Goal: Task Accomplishment & Management: Use online tool/utility

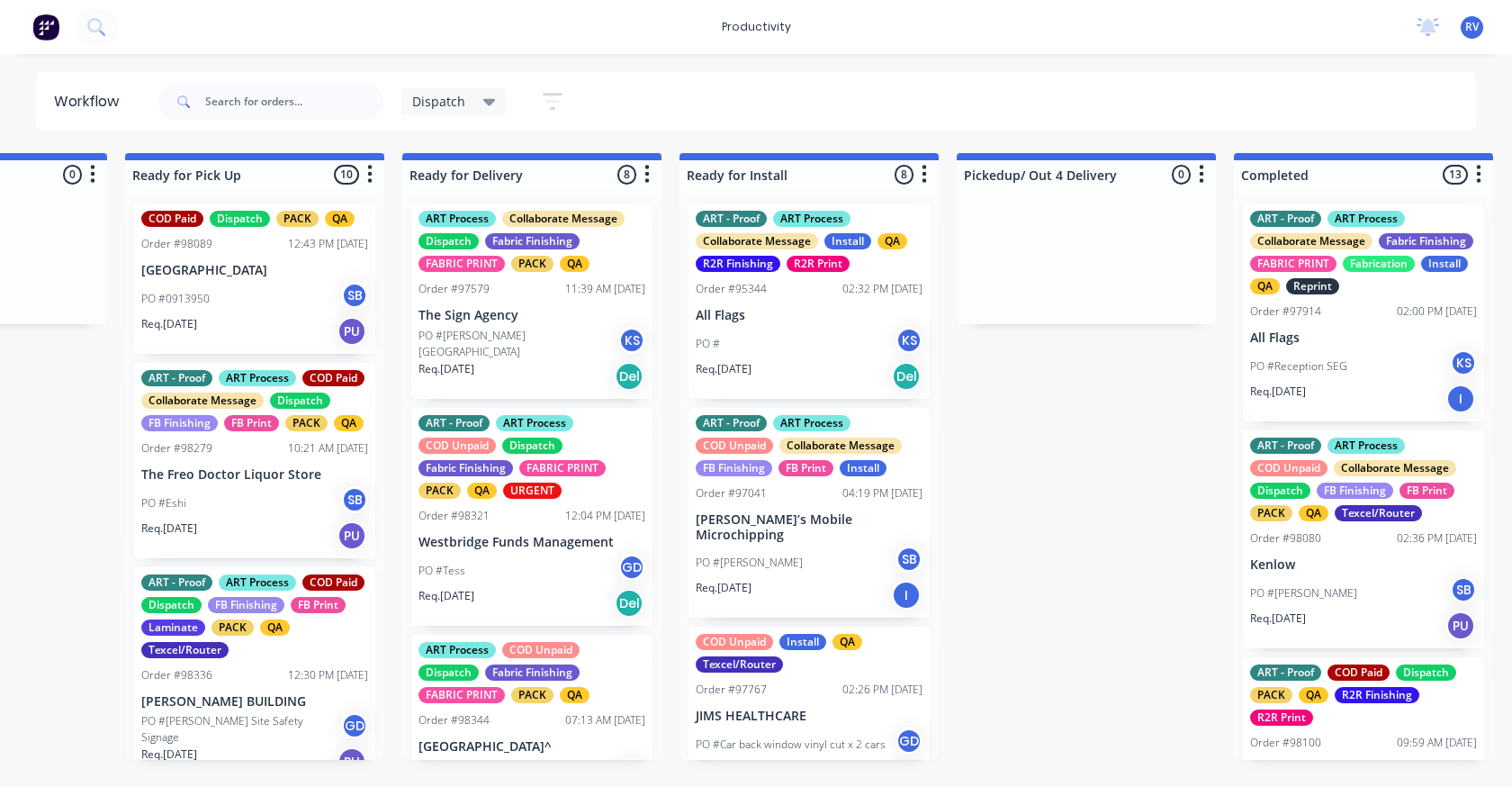
scroll to position [450, 0]
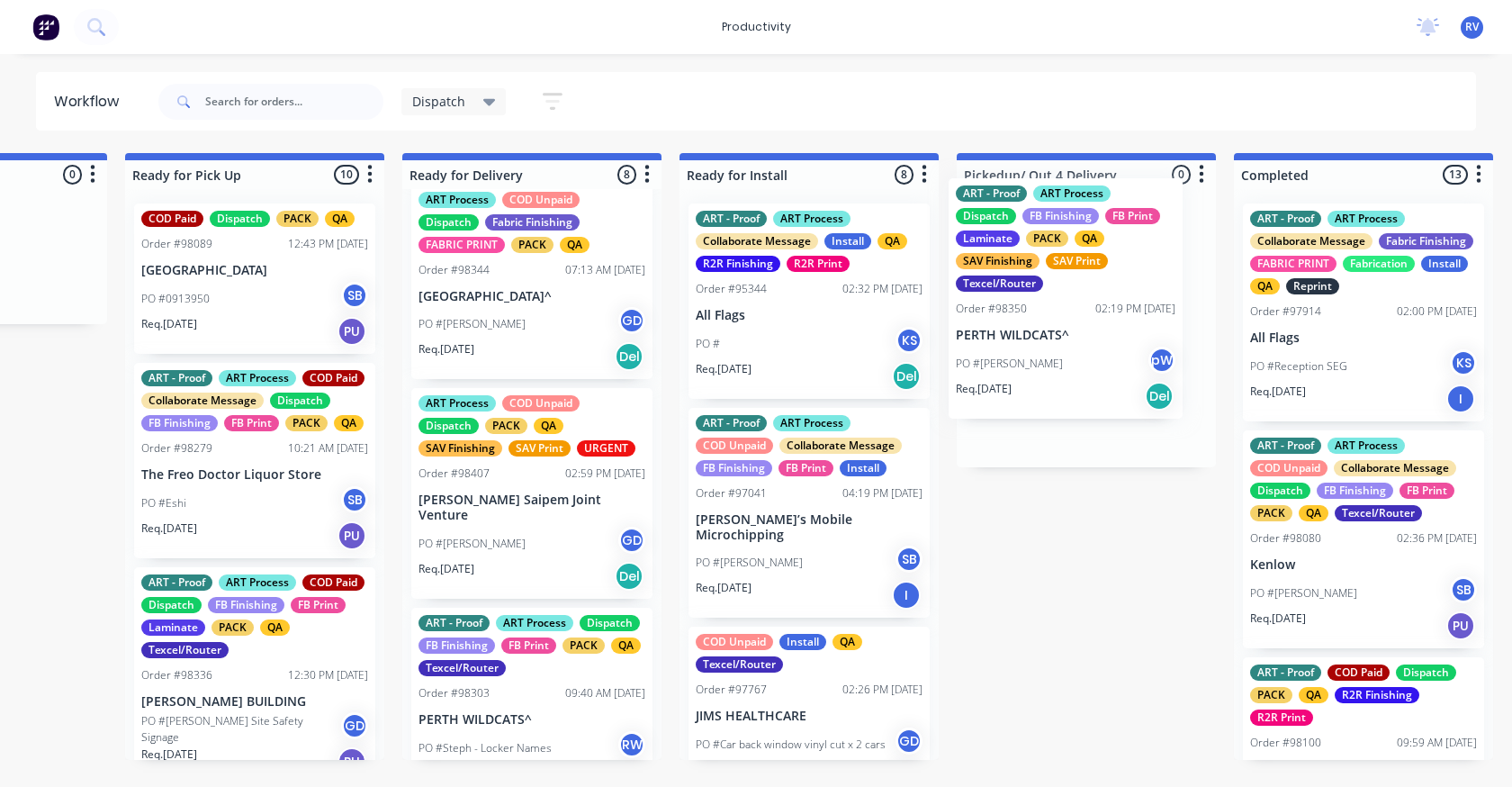
drag, startPoint x: 519, startPoint y: 557, endPoint x: 1065, endPoint y: 347, distance: 585.0
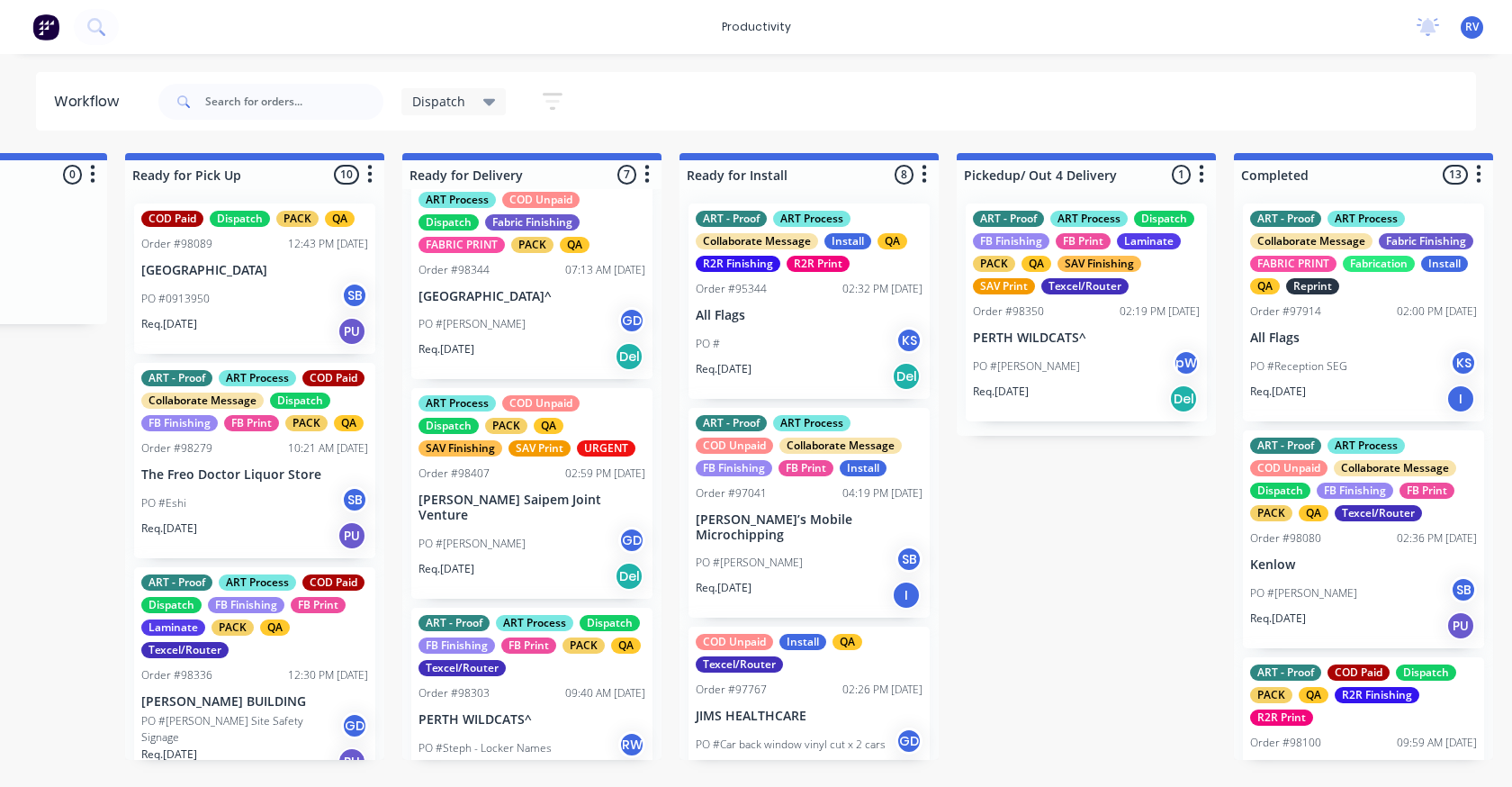
click at [441, 94] on span "Dispatch" at bounding box center [438, 102] width 53 height 19
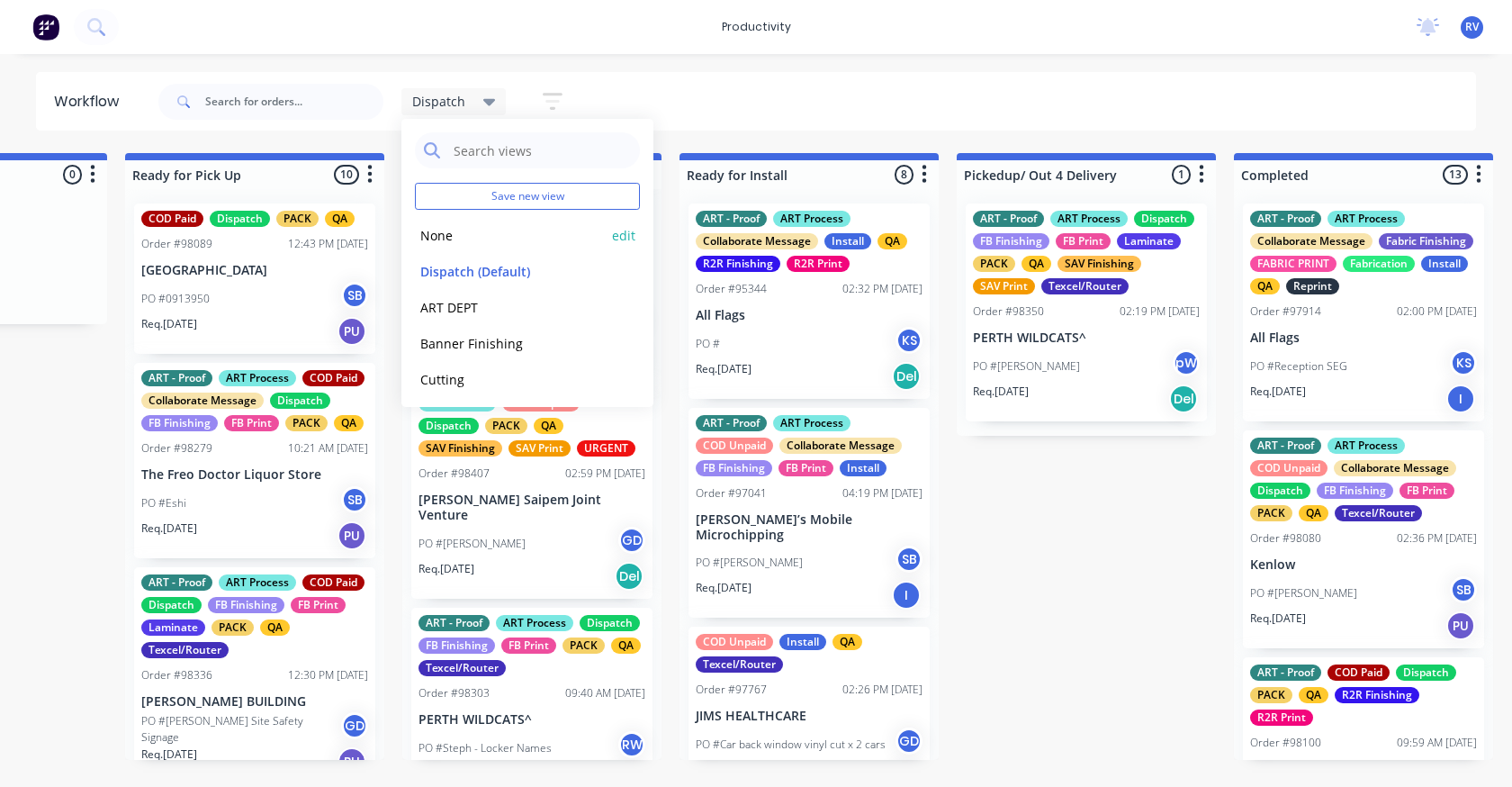
click at [427, 241] on button "None" at bounding box center [511, 235] width 192 height 21
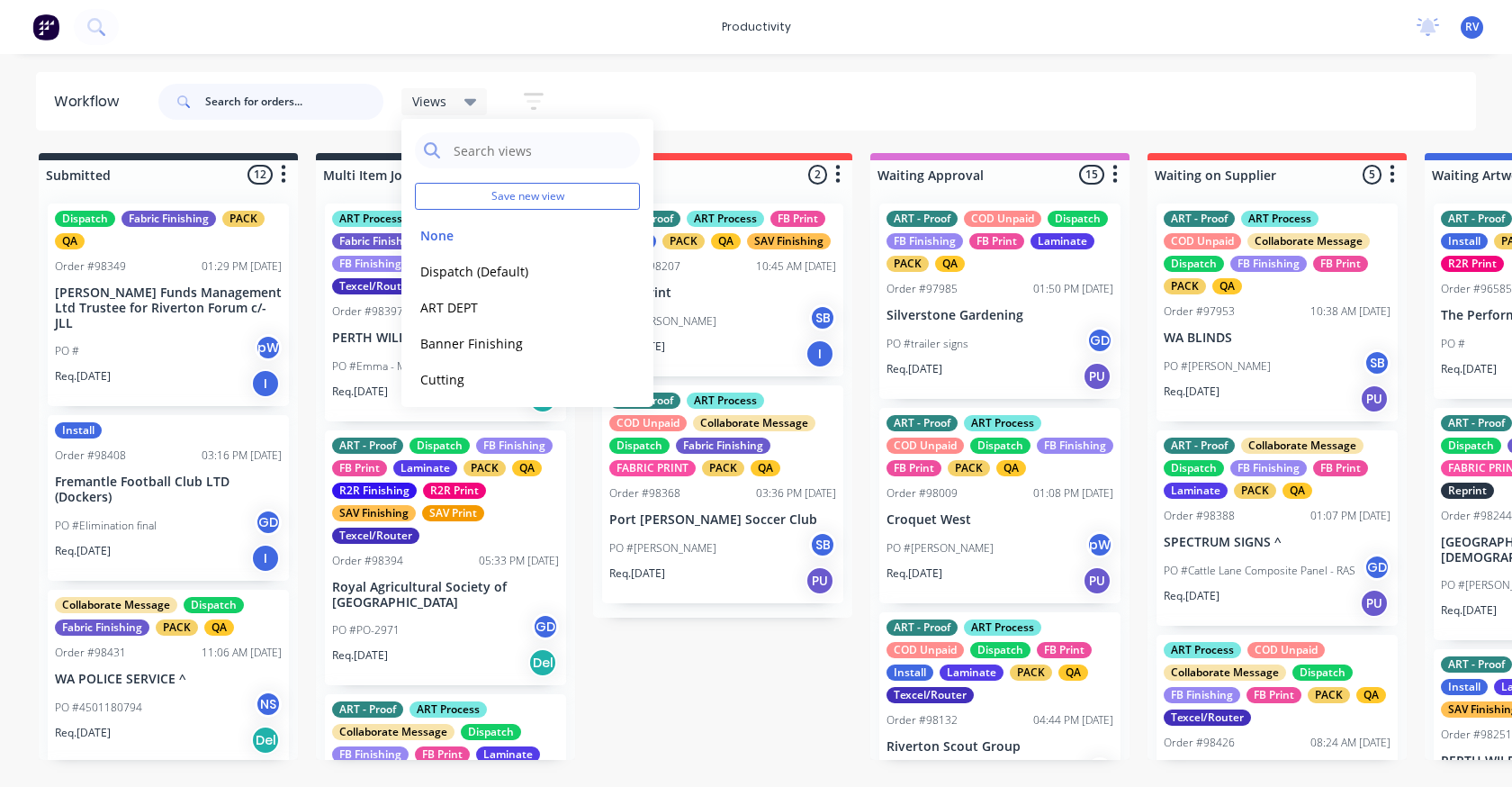
click at [251, 103] on input "text" at bounding box center [294, 102] width 178 height 36
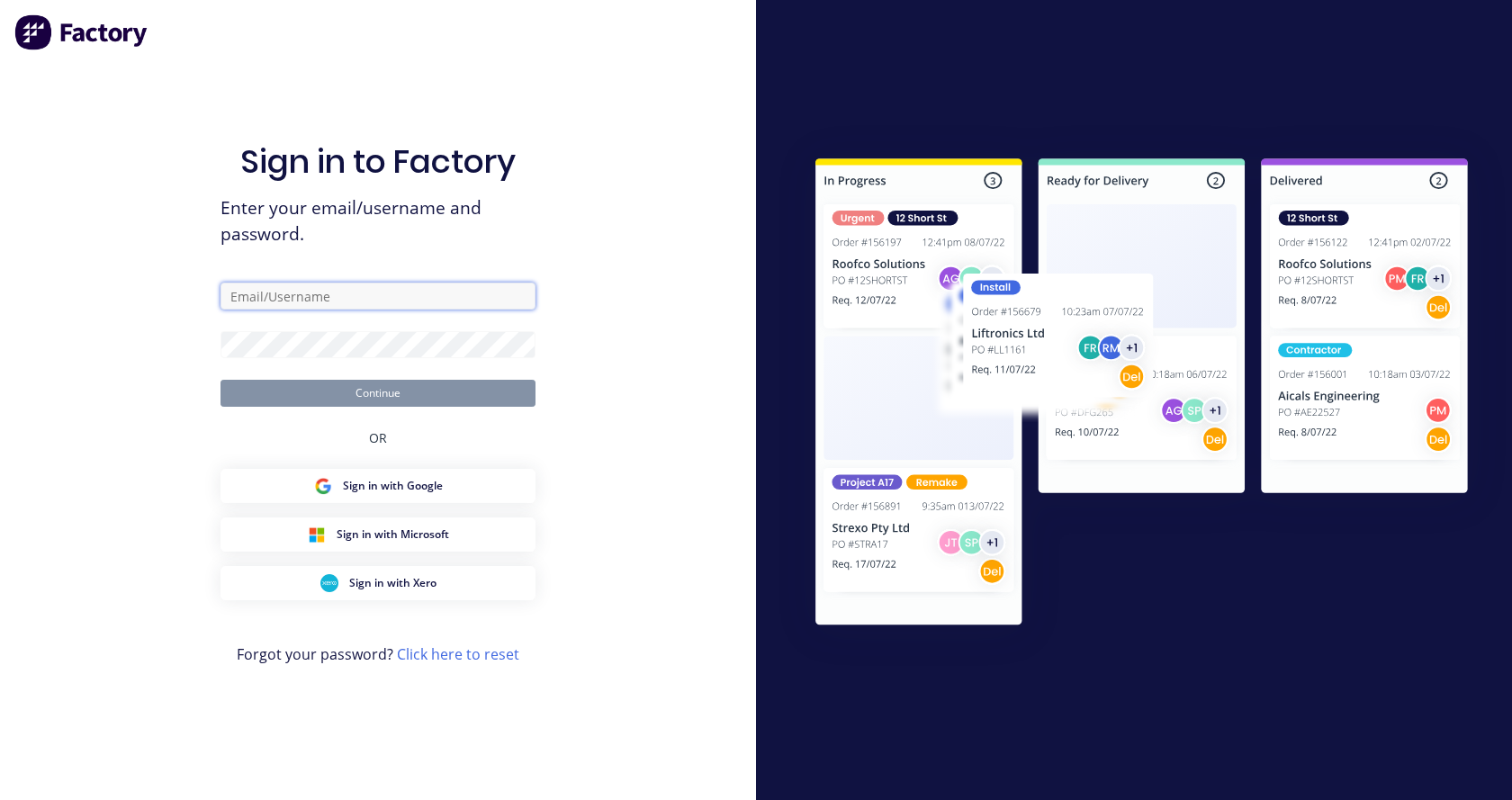
type input "[EMAIL_ADDRESS][DOMAIN_NAME]"
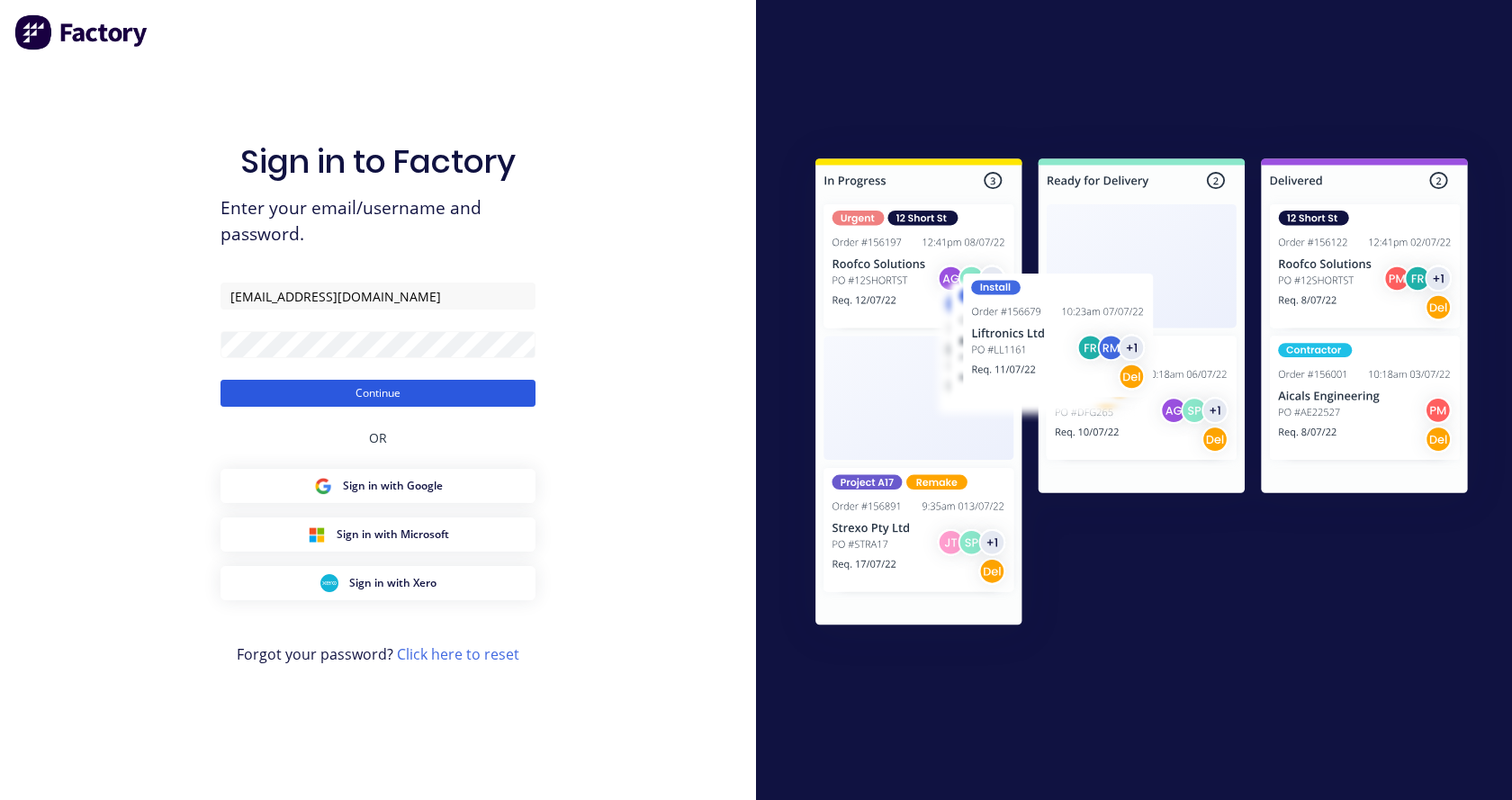
click at [445, 392] on button "Continue" at bounding box center [377, 393] width 315 height 27
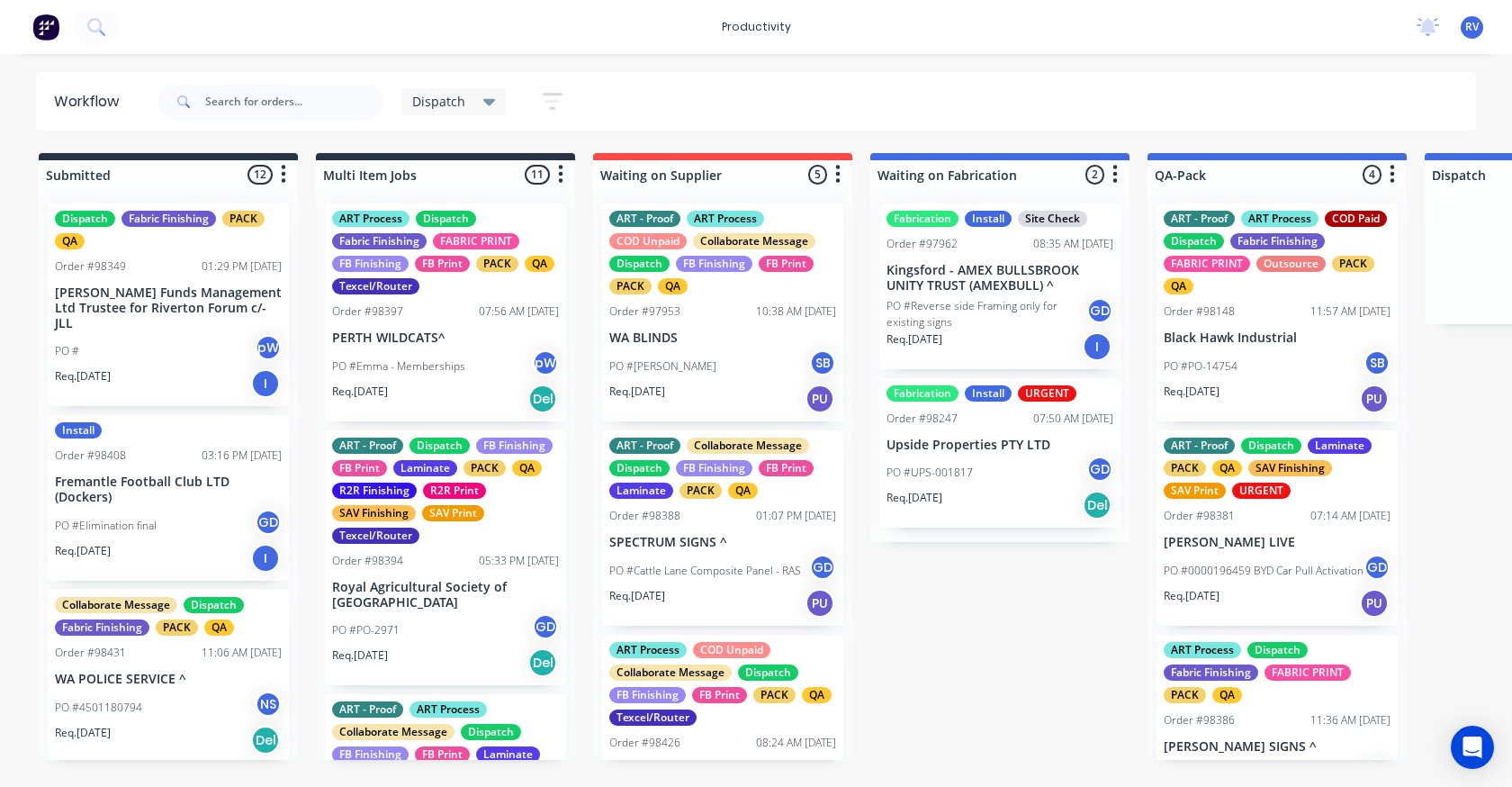
click at [448, 99] on span "Dispatch" at bounding box center [438, 102] width 53 height 19
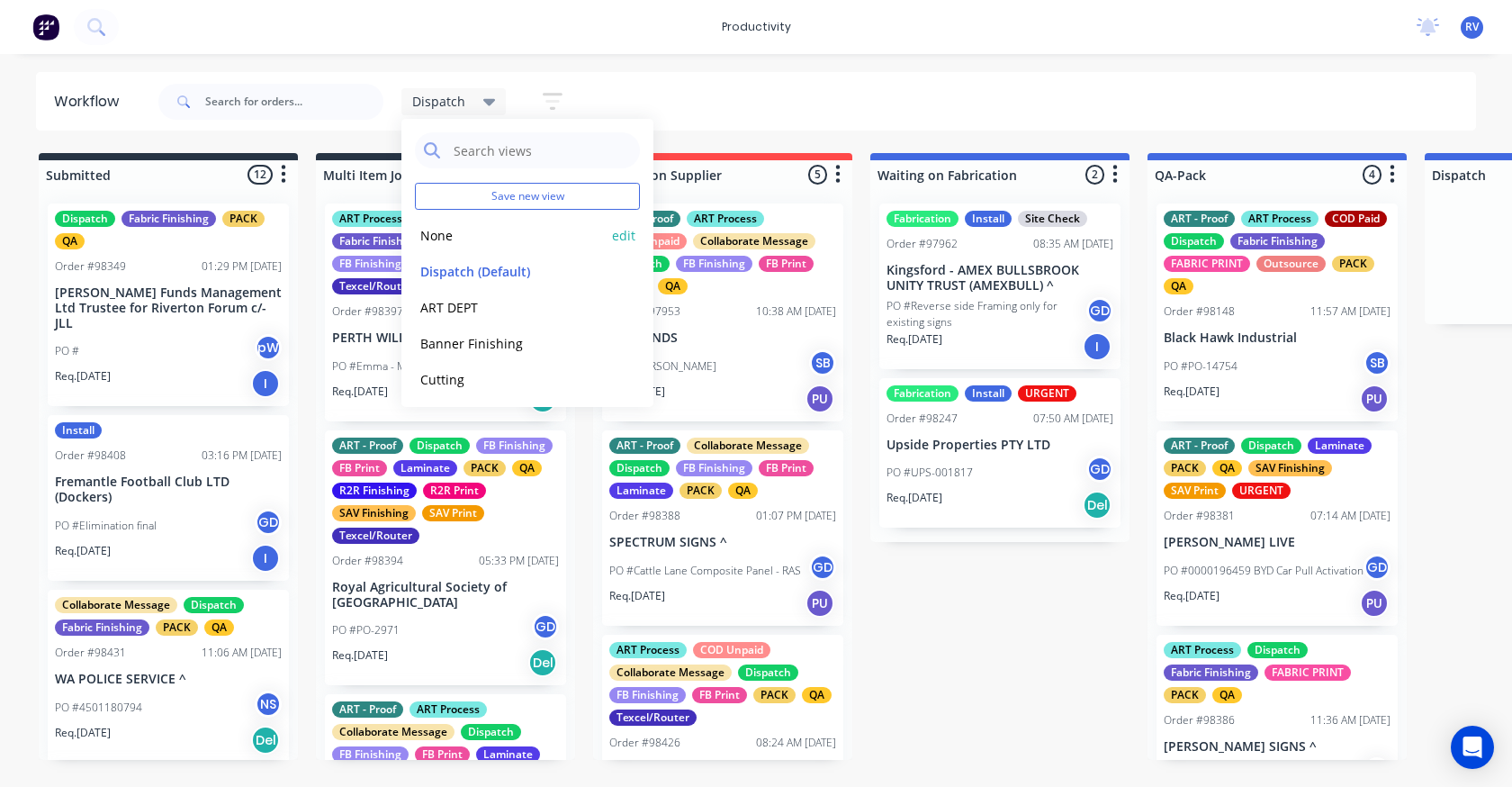
click at [443, 241] on button "None" at bounding box center [511, 235] width 192 height 21
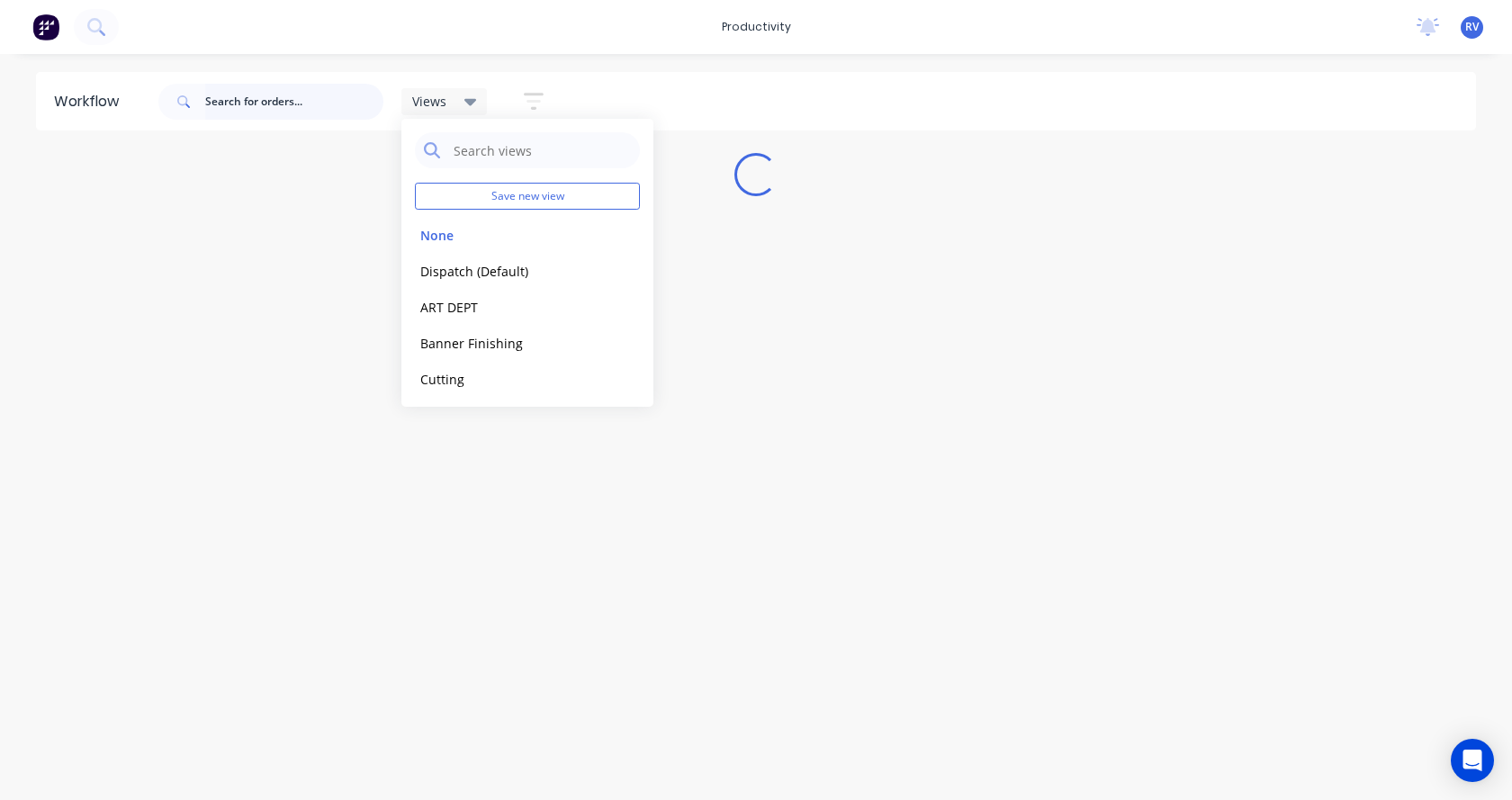
click at [215, 105] on input "text" at bounding box center [294, 102] width 178 height 36
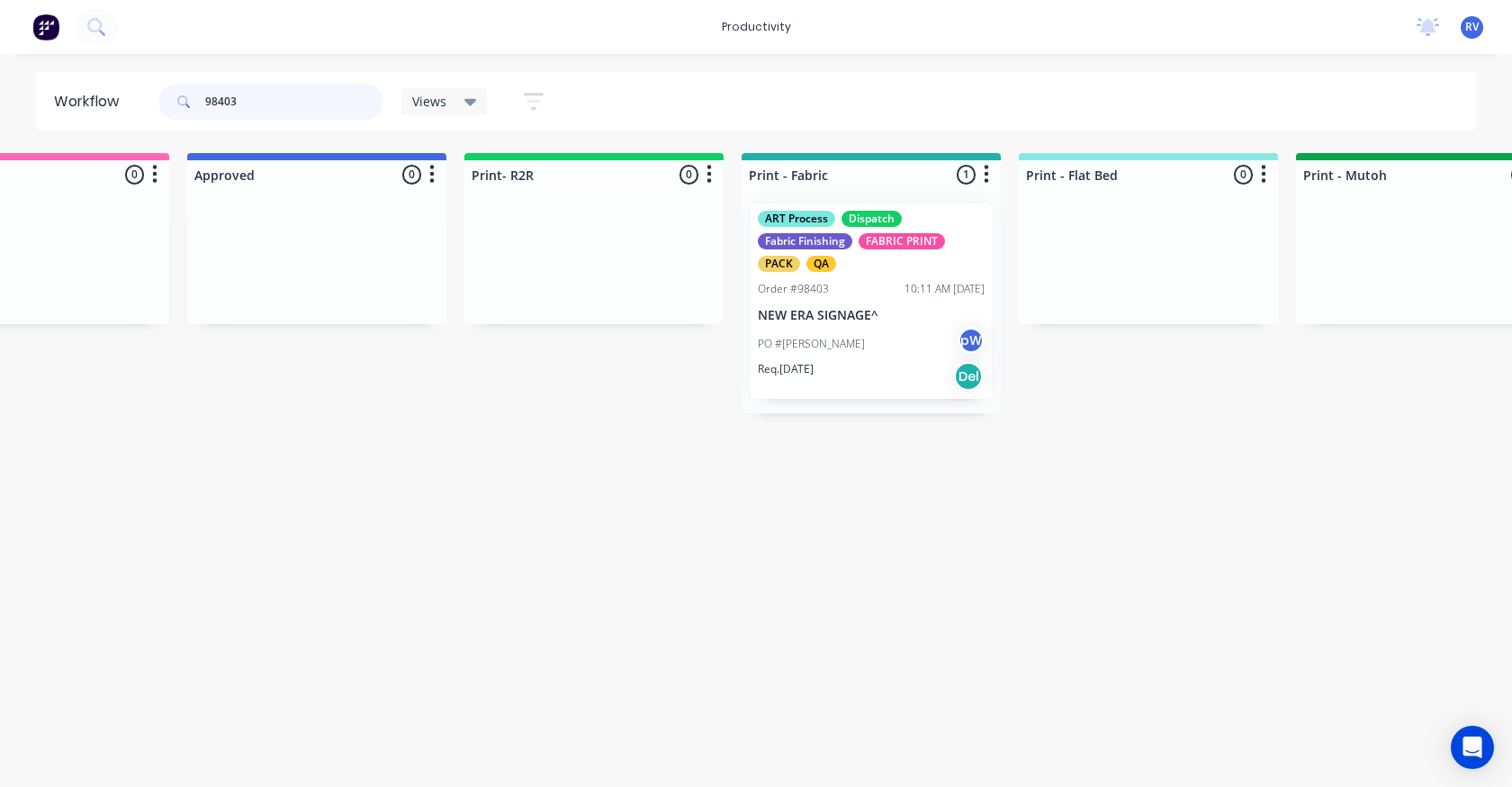
scroll to position [0, 2036]
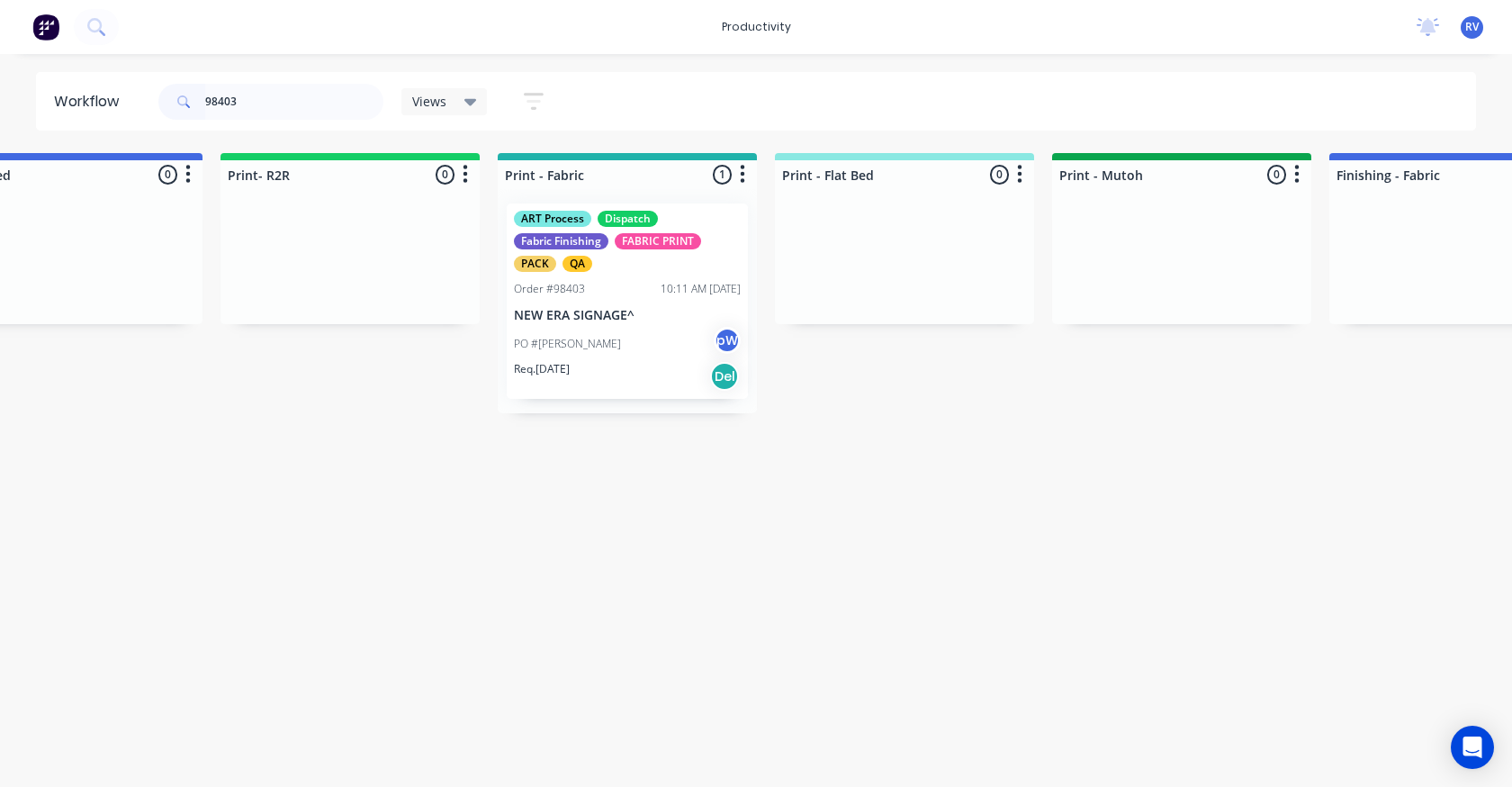
click at [610, 373] on div "Req. [DATE] Del" at bounding box center [627, 377] width 227 height 31
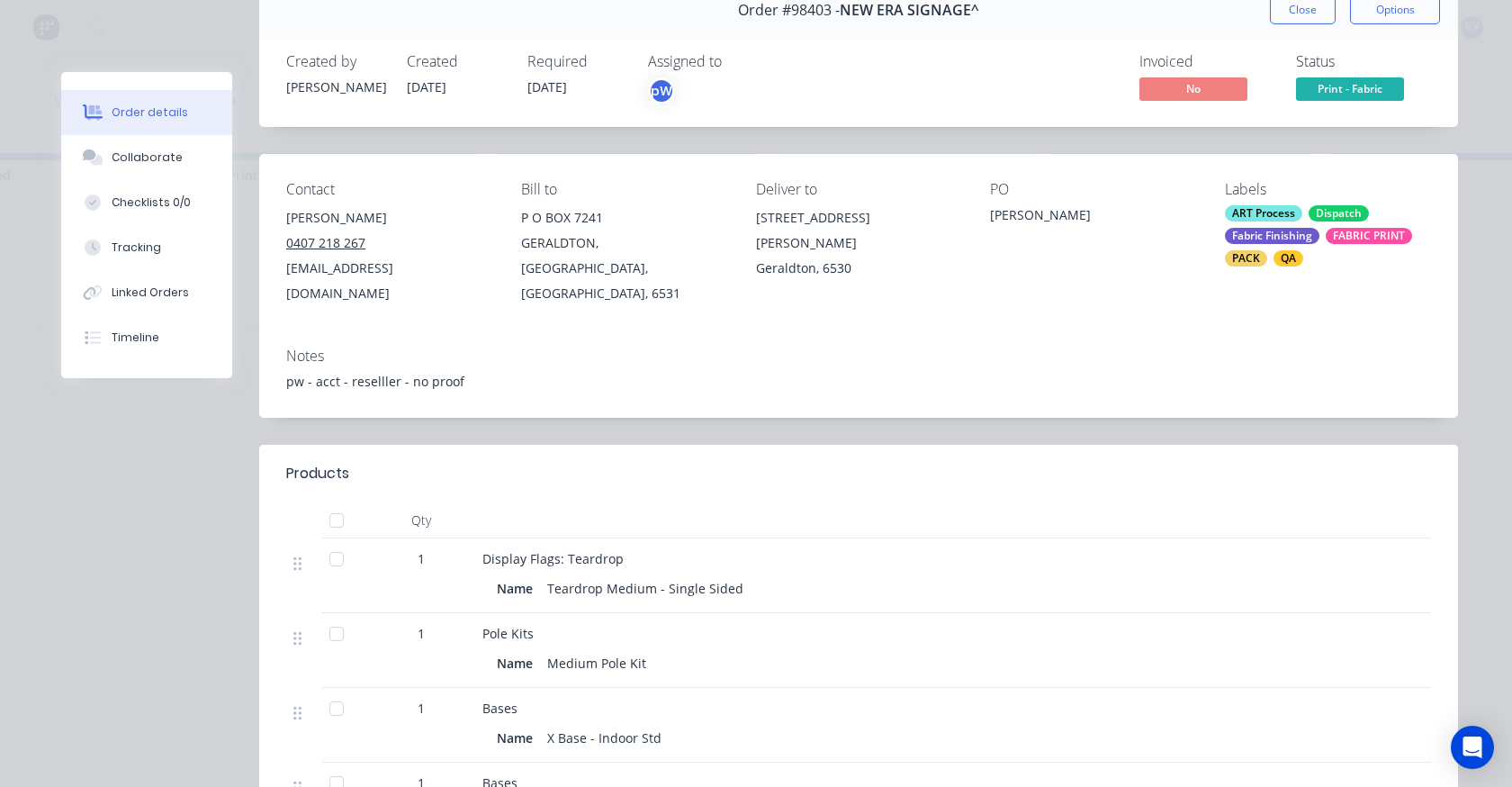
scroll to position [0, 0]
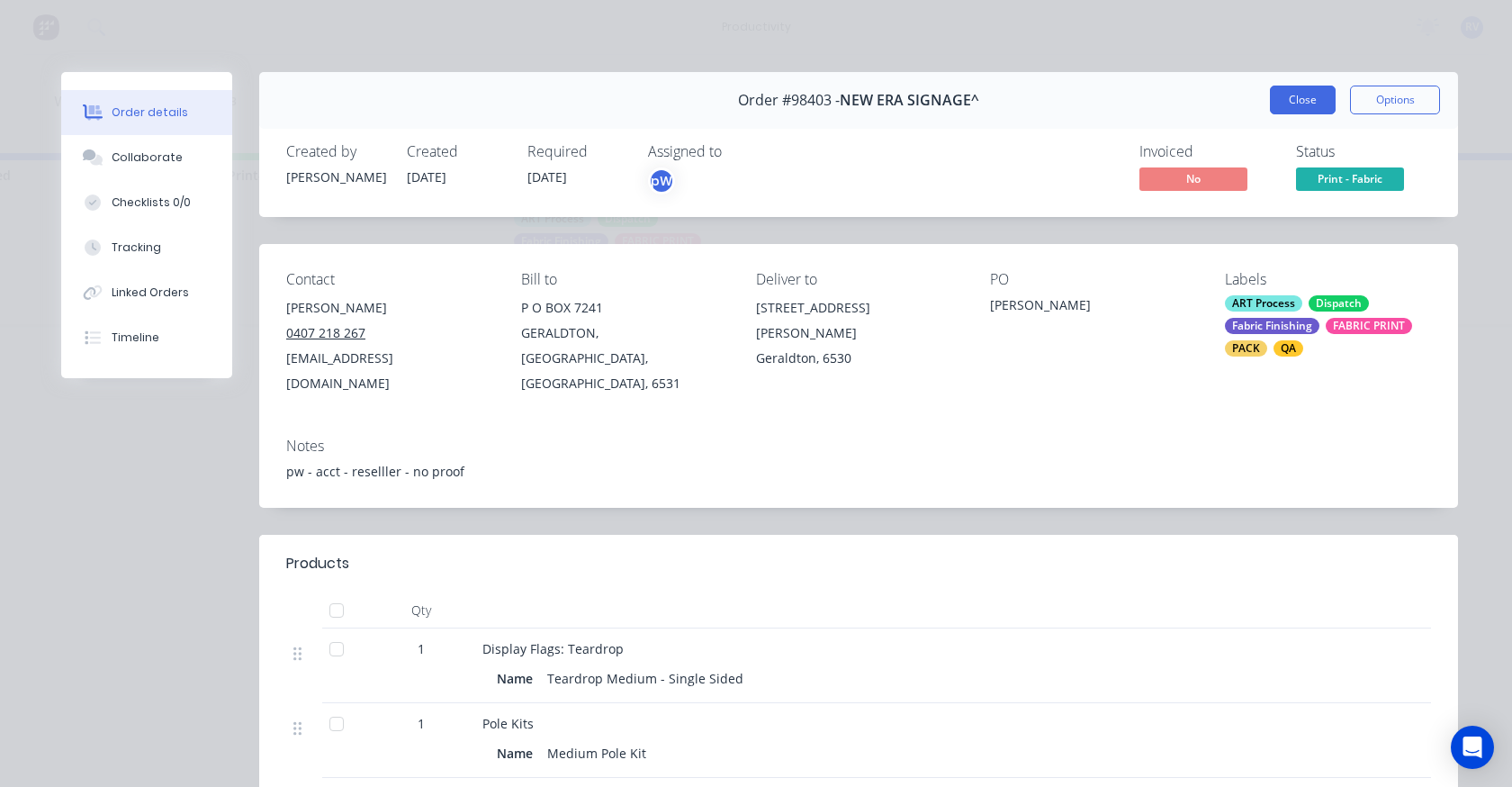
click at [1290, 105] on button "Close" at bounding box center [1303, 100] width 66 height 29
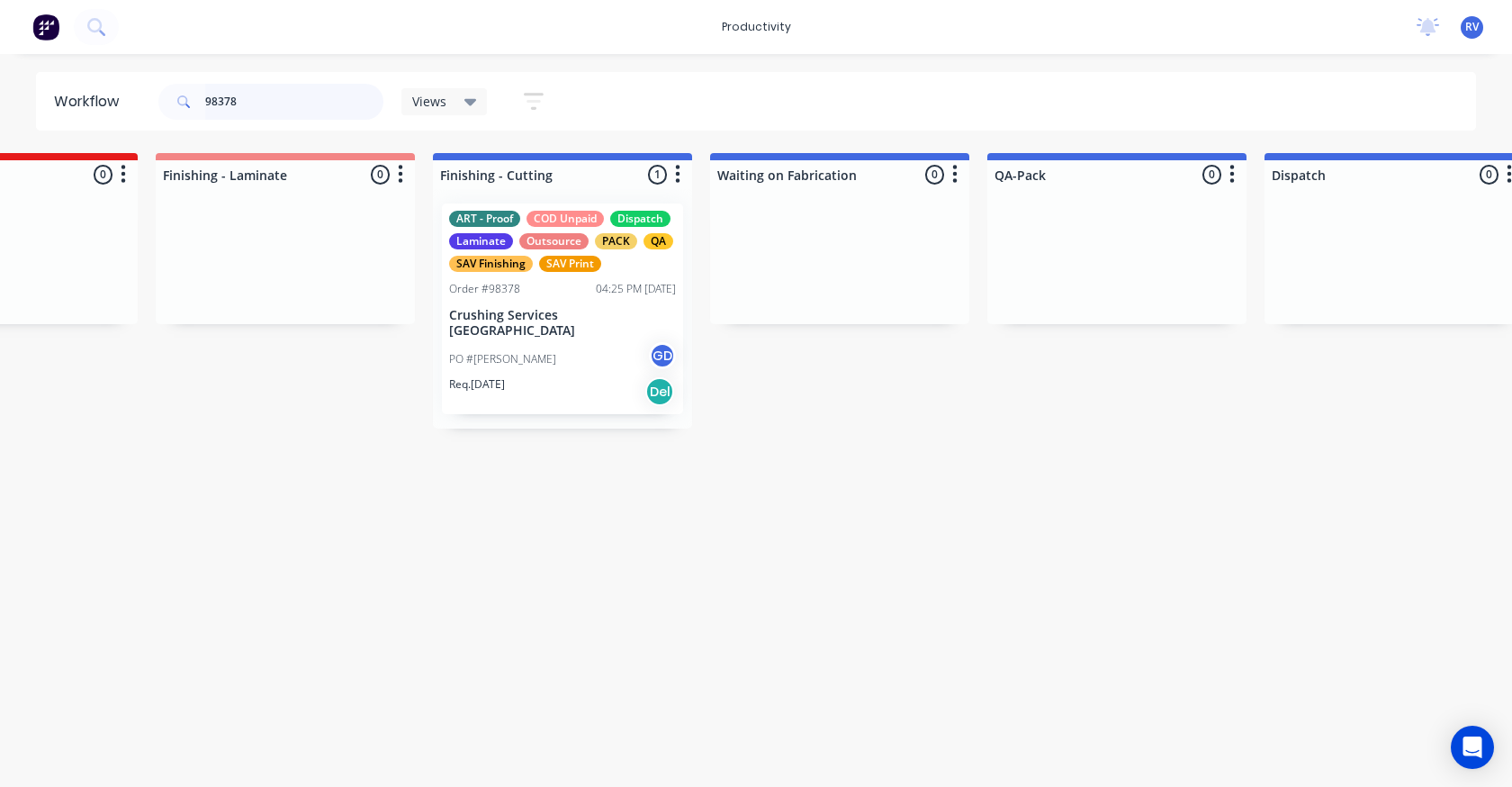
scroll to position [0, 3756]
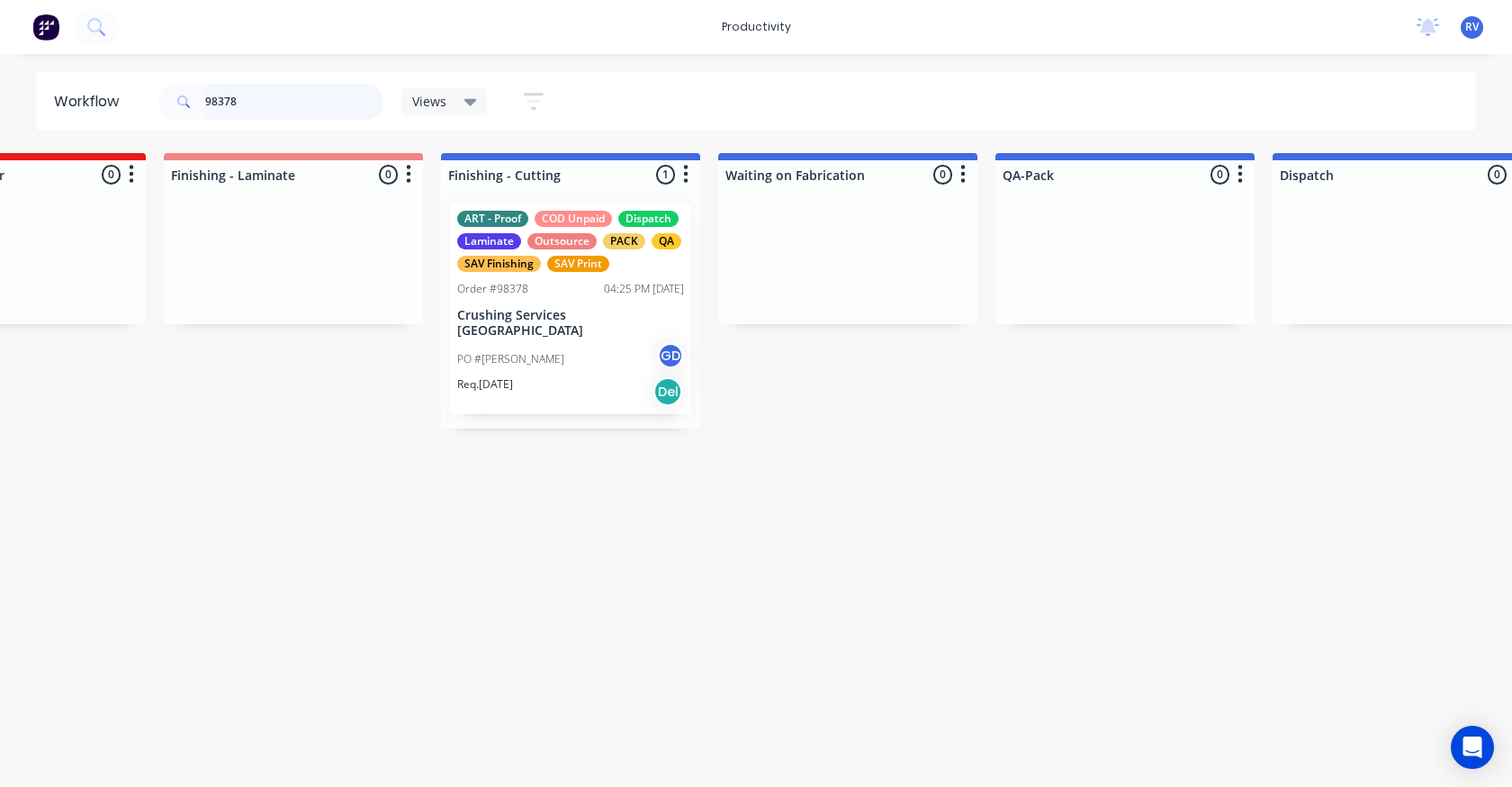
type input "98378"
click at [571, 342] on div "PO #[PERSON_NAME] GD" at bounding box center [570, 359] width 227 height 34
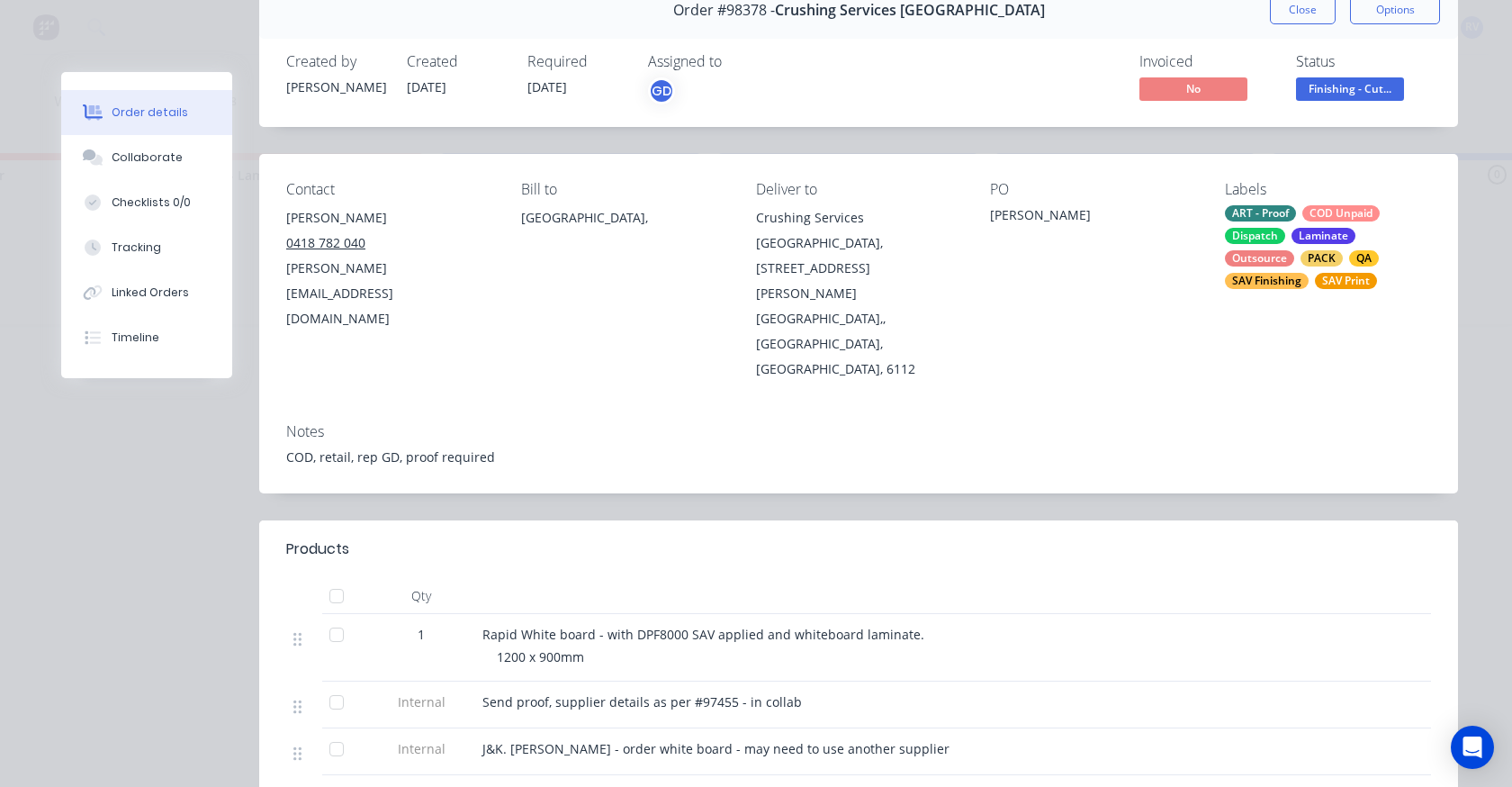
scroll to position [0, 0]
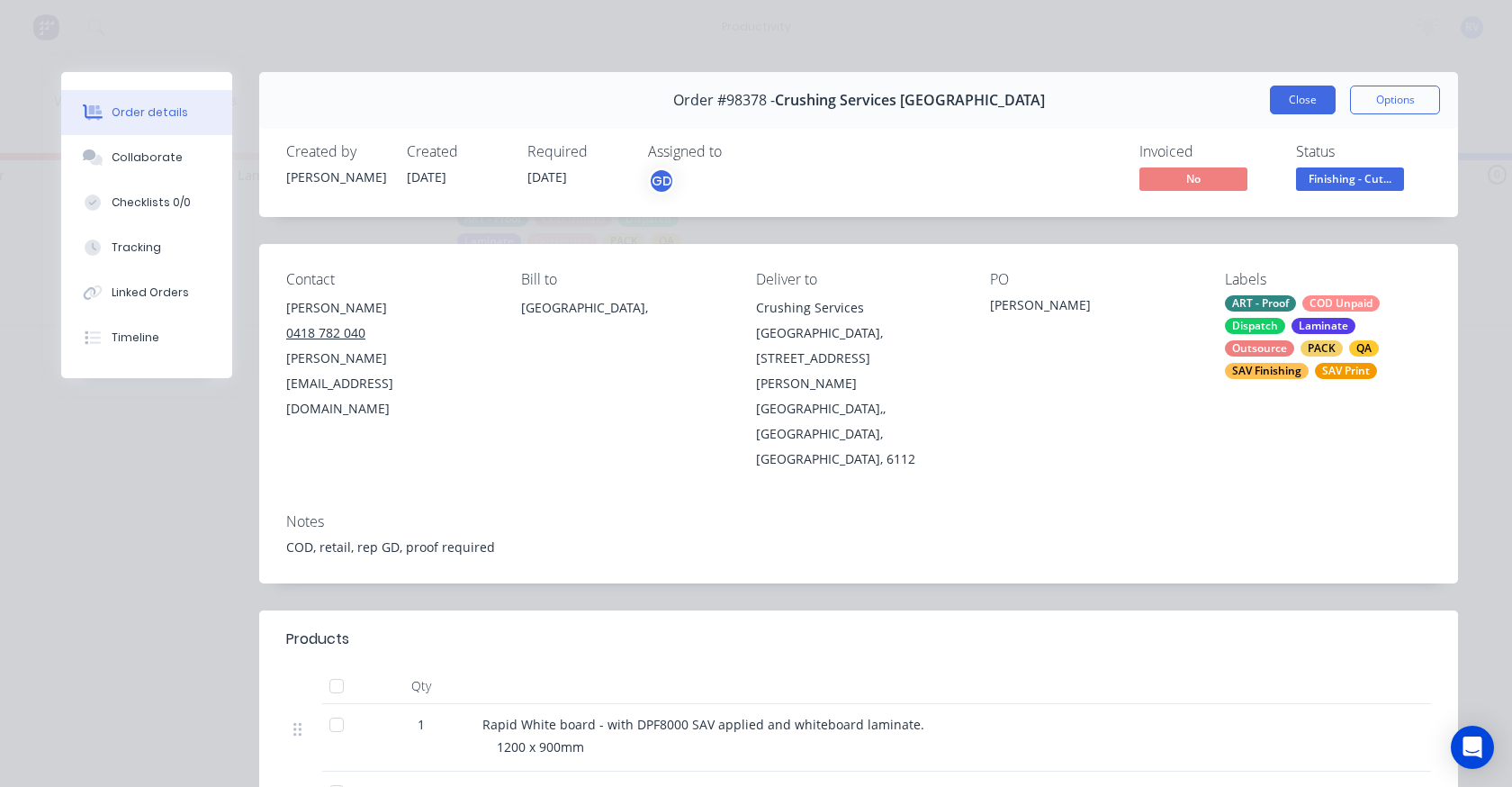
click at [1313, 99] on button "Close" at bounding box center [1303, 100] width 66 height 29
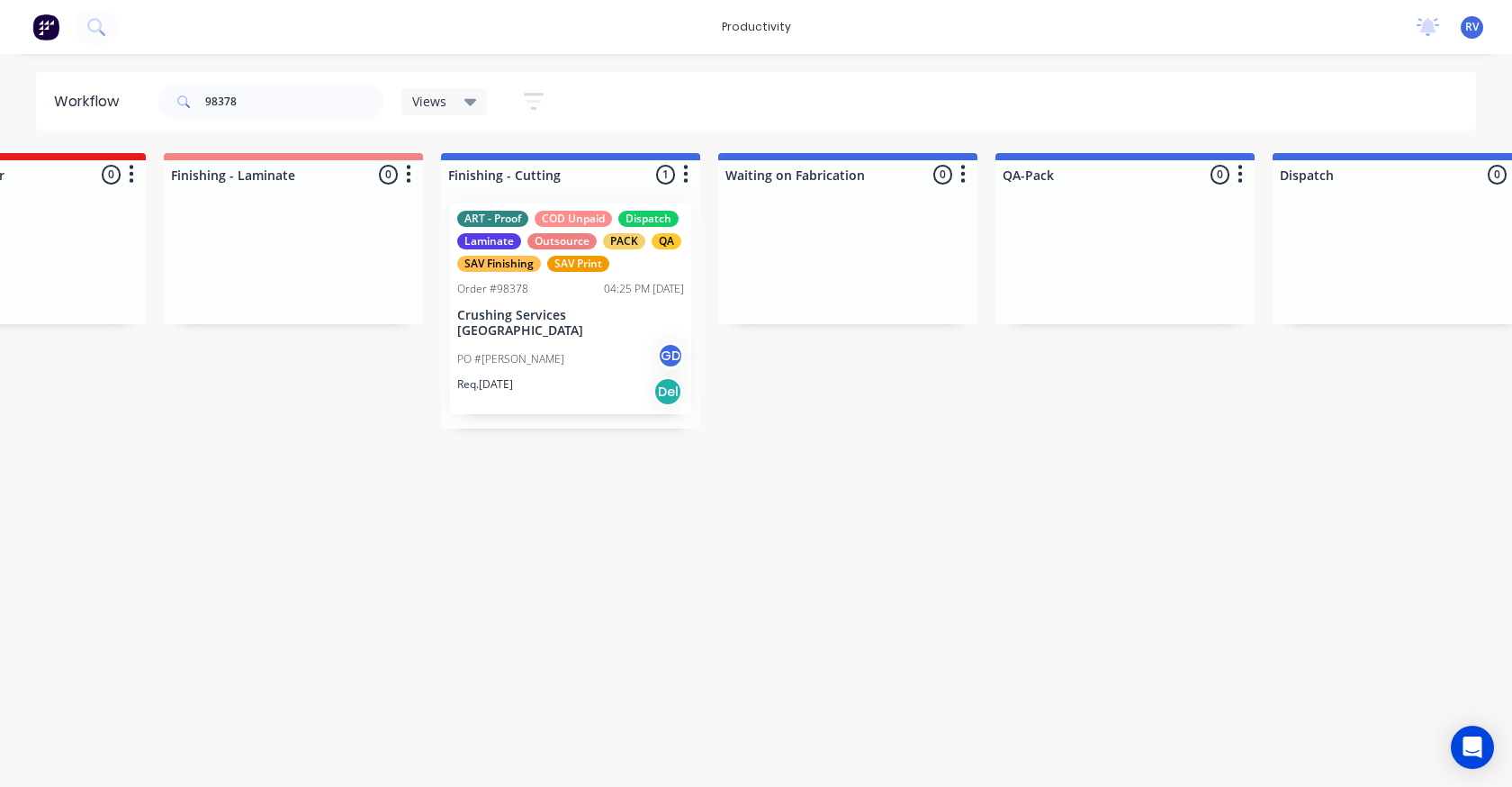
click at [445, 106] on span "Views" at bounding box center [429, 102] width 34 height 19
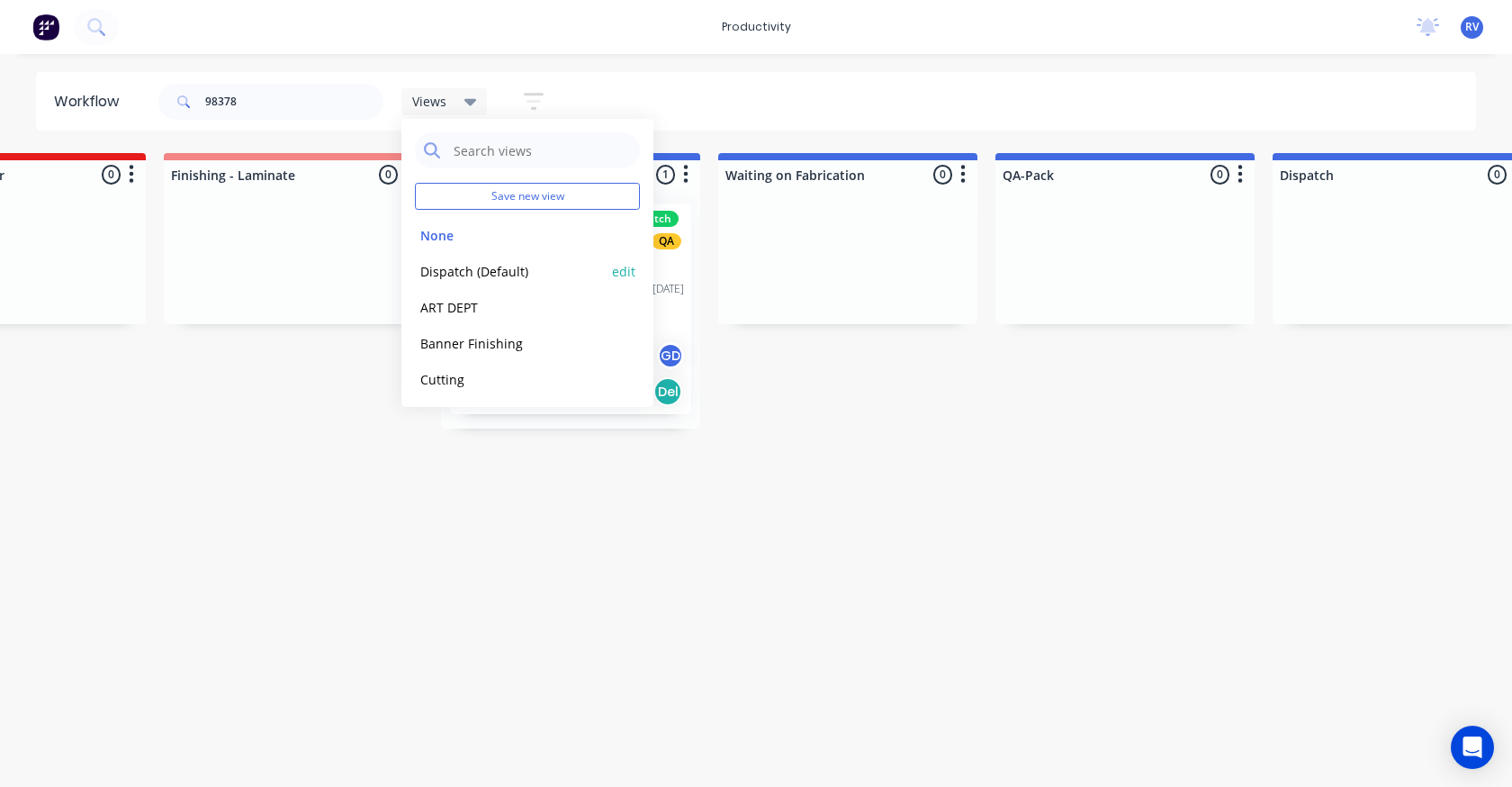
click at [482, 271] on button "Dispatch (Default)" at bounding box center [511, 271] width 192 height 21
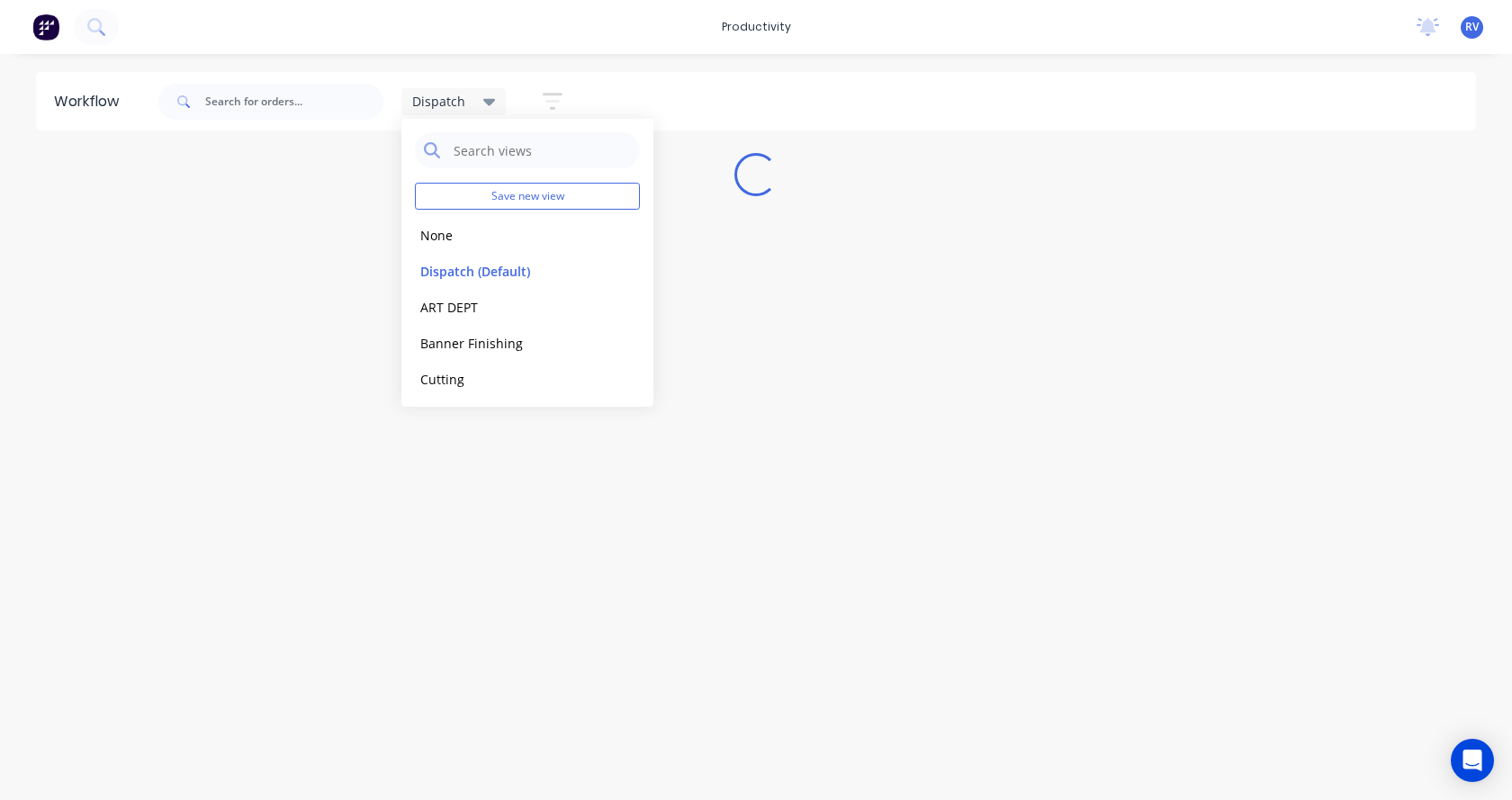
click at [496, 476] on div "Workflow Dispatch Save new view None edit Dispatch (Default) edit ART DEPT edit…" at bounding box center [756, 419] width 1512 height 693
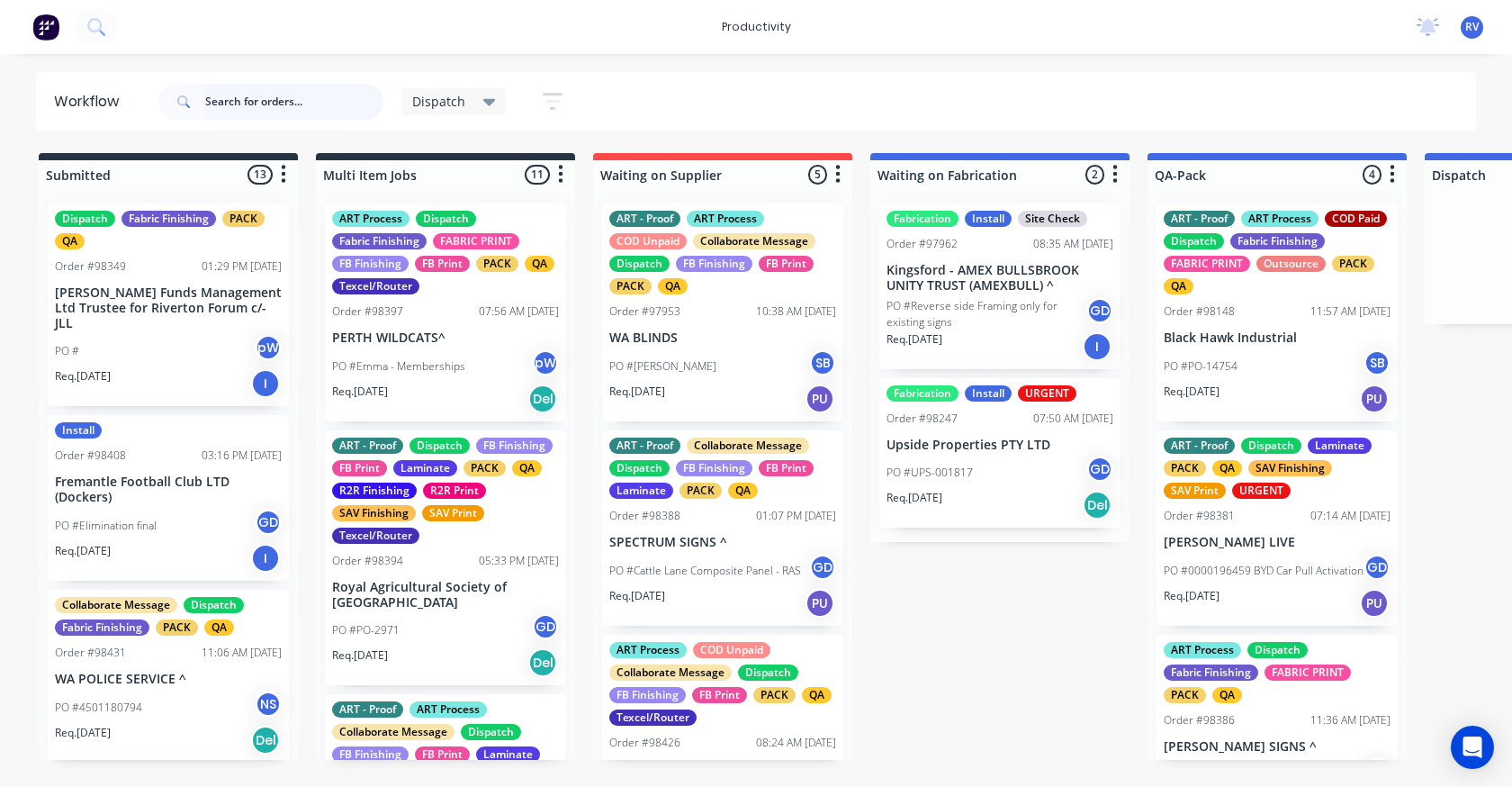
click at [296, 109] on input "text" at bounding box center [294, 102] width 178 height 36
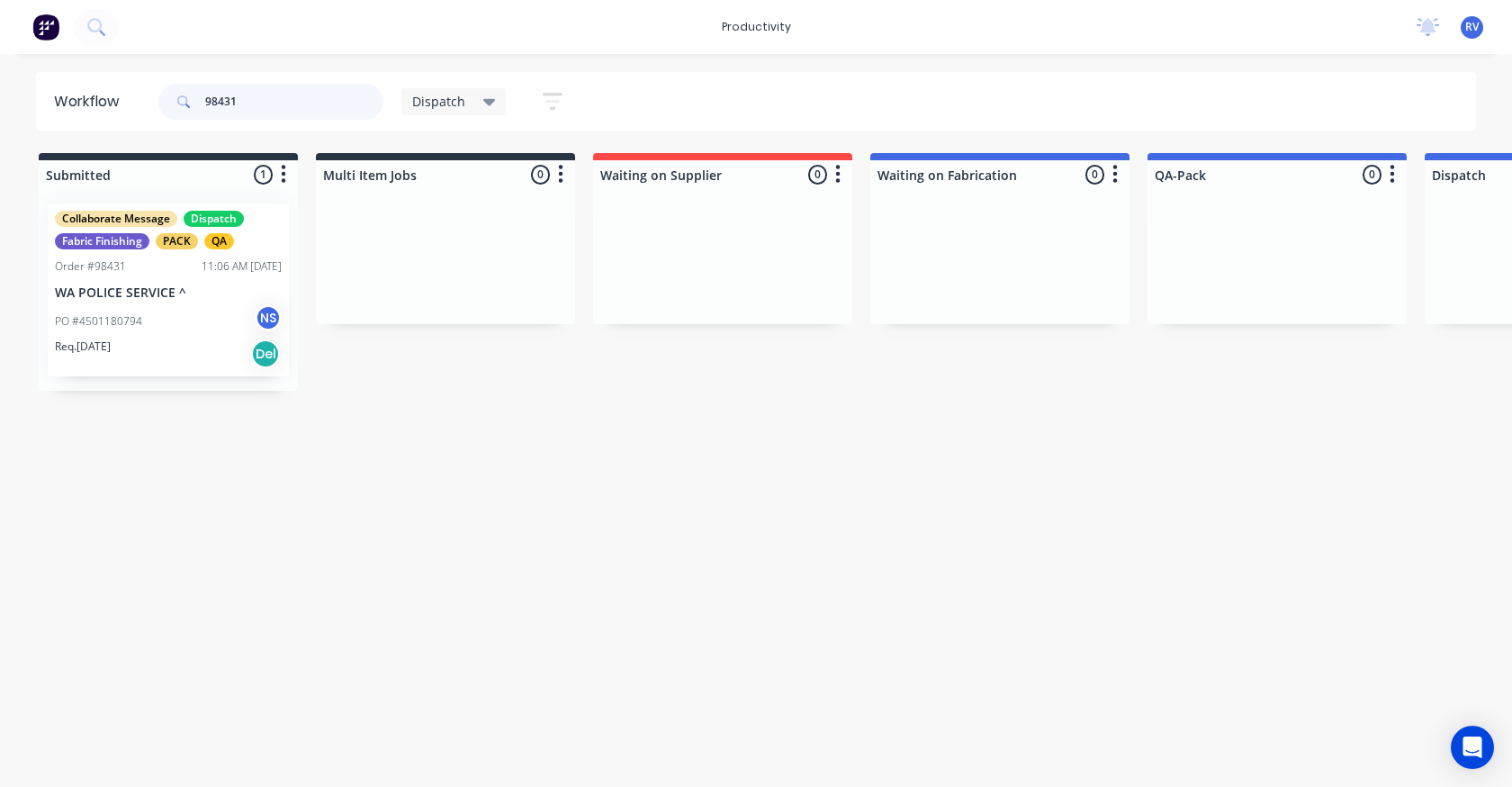
type input "98431"
drag, startPoint x: 155, startPoint y: 290, endPoint x: 1219, endPoint y: 276, distance: 1064.1
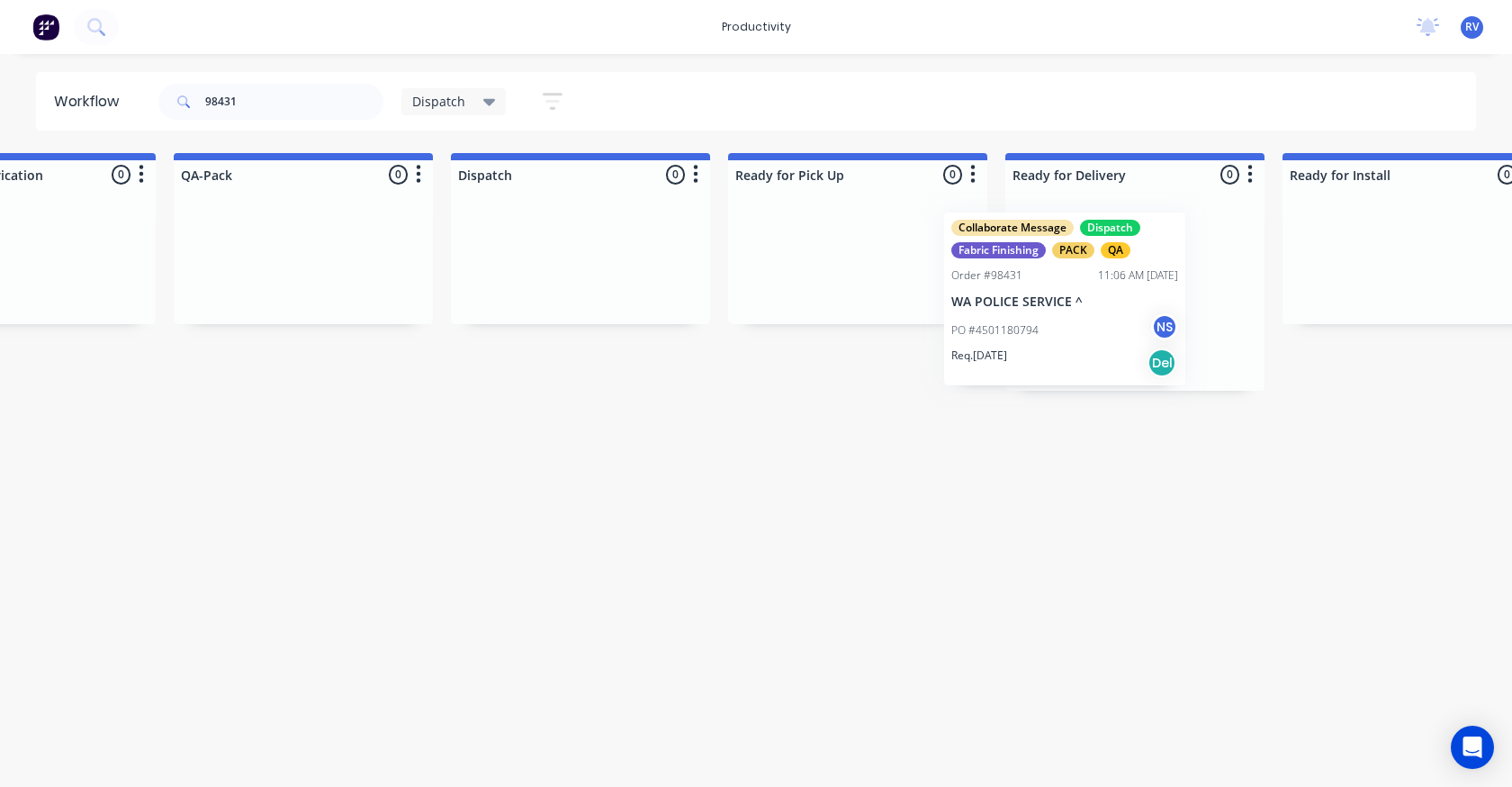
scroll to position [0, 976]
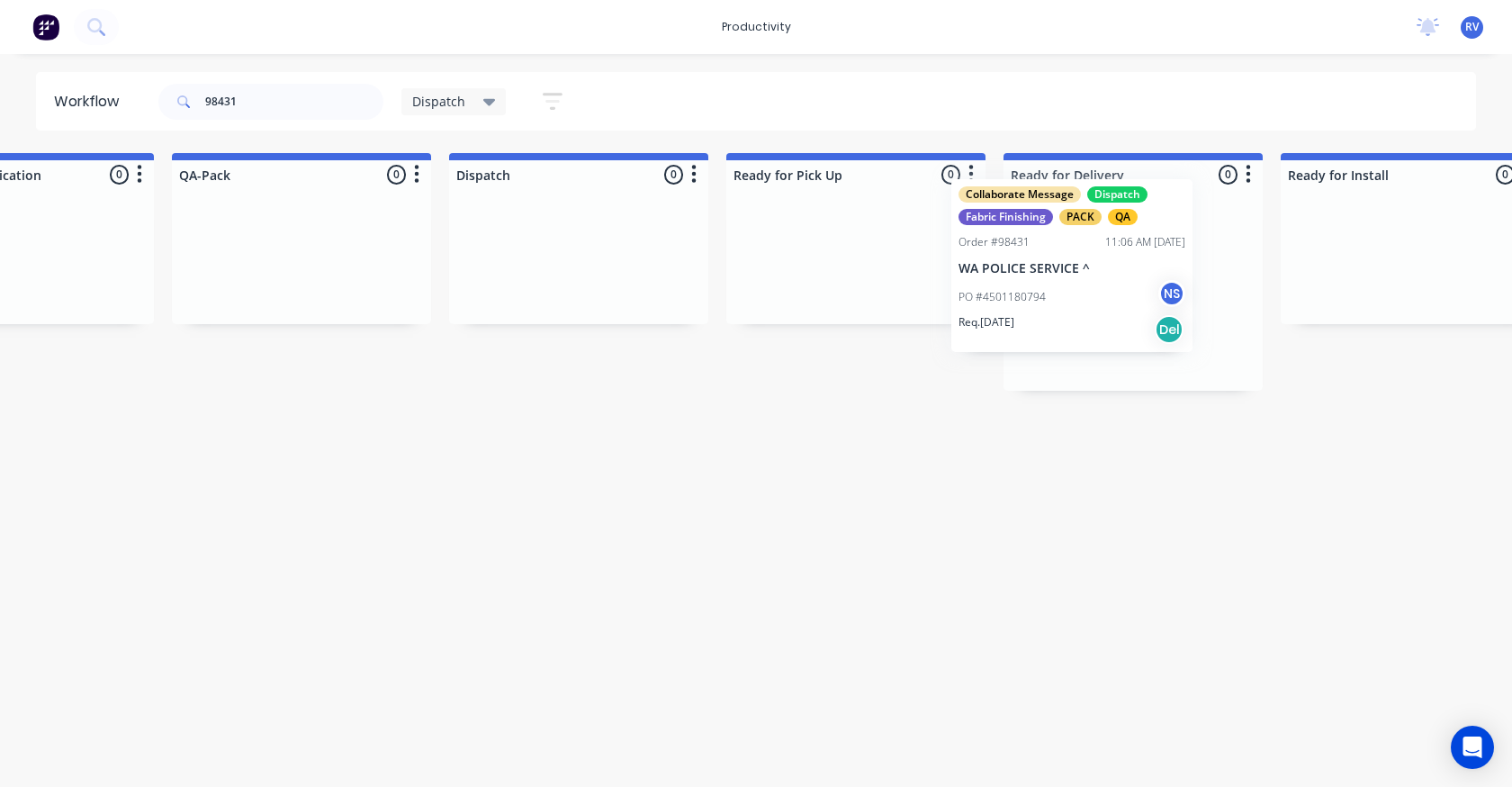
drag, startPoint x: 178, startPoint y: 312, endPoint x: 673, endPoint y: 180, distance: 512.3
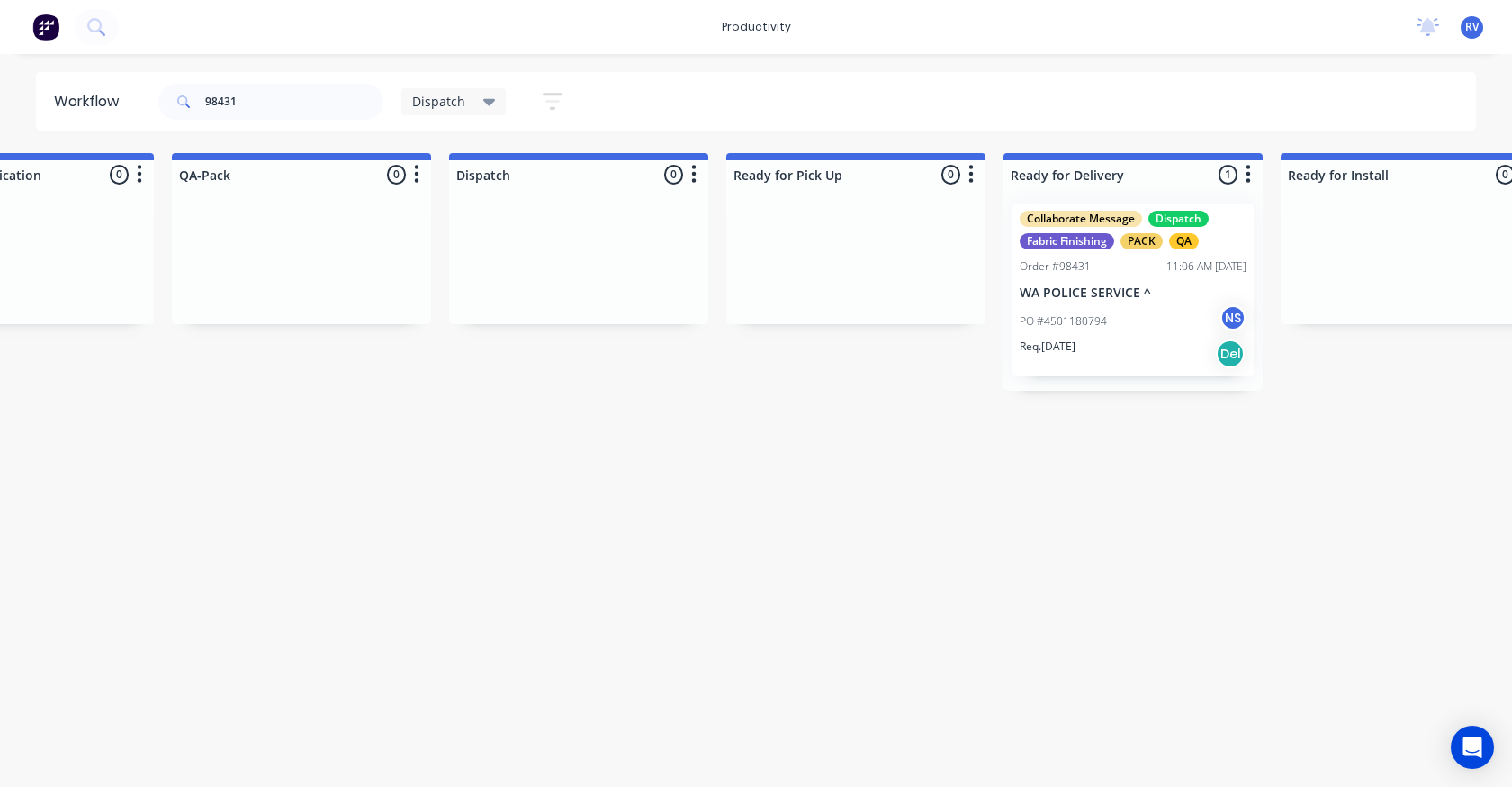
drag, startPoint x: 458, startPoint y: 102, endPoint x: 447, endPoint y: 105, distance: 11.4
click at [454, 101] on span "Dispatch" at bounding box center [438, 102] width 53 height 19
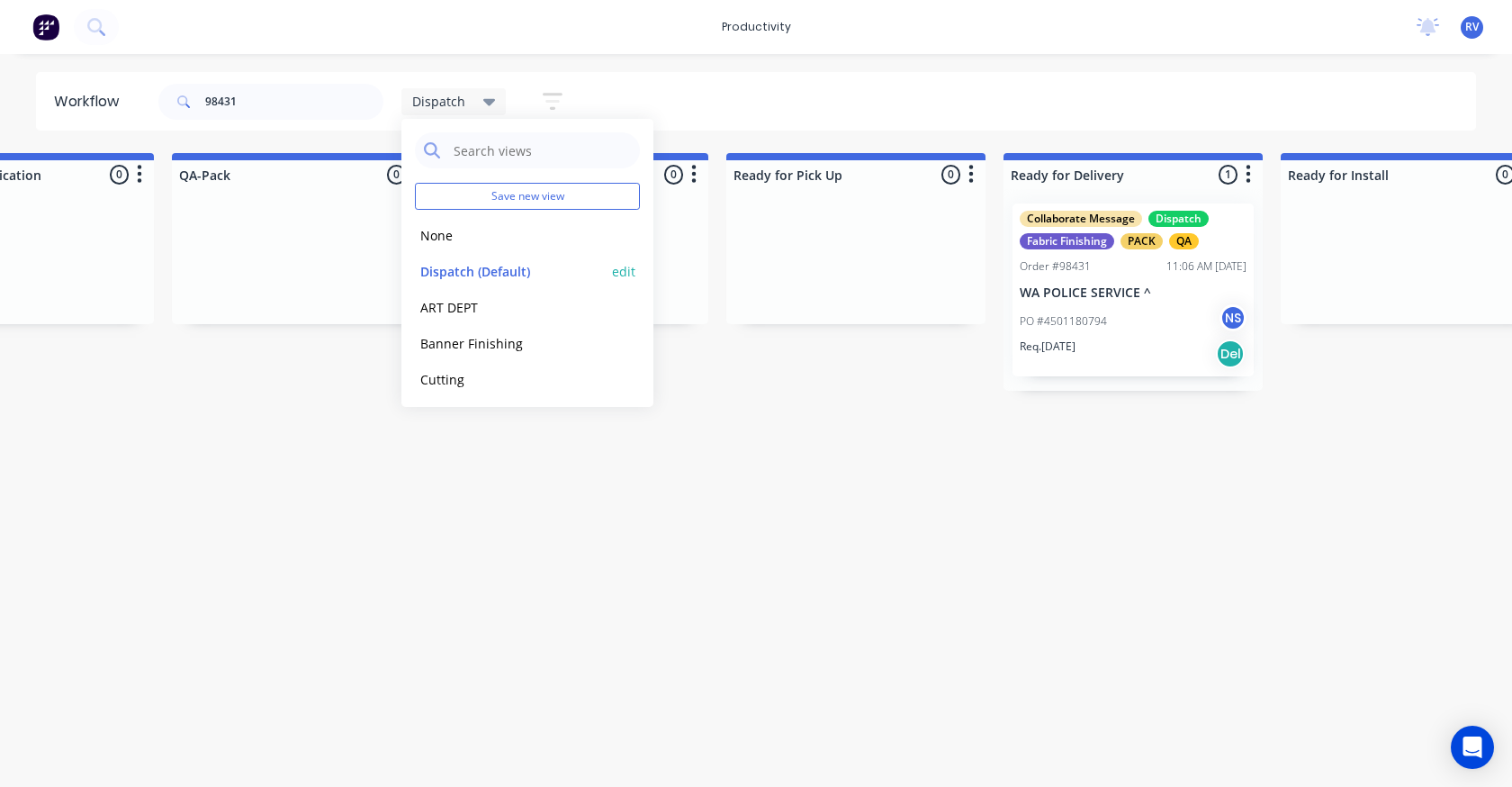
click at [463, 268] on button "Dispatch (Default)" at bounding box center [511, 271] width 192 height 21
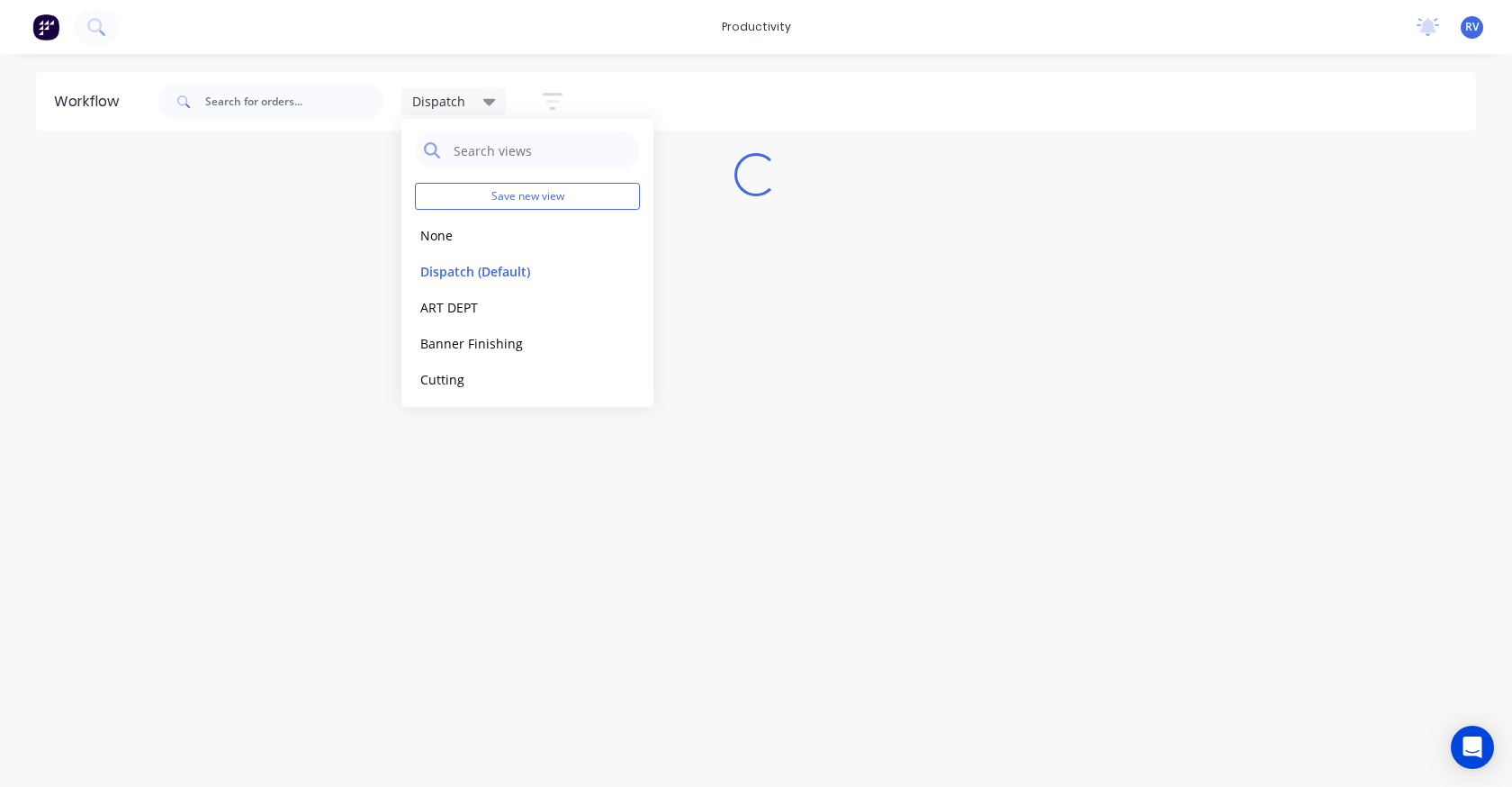
scroll to position [0, 0]
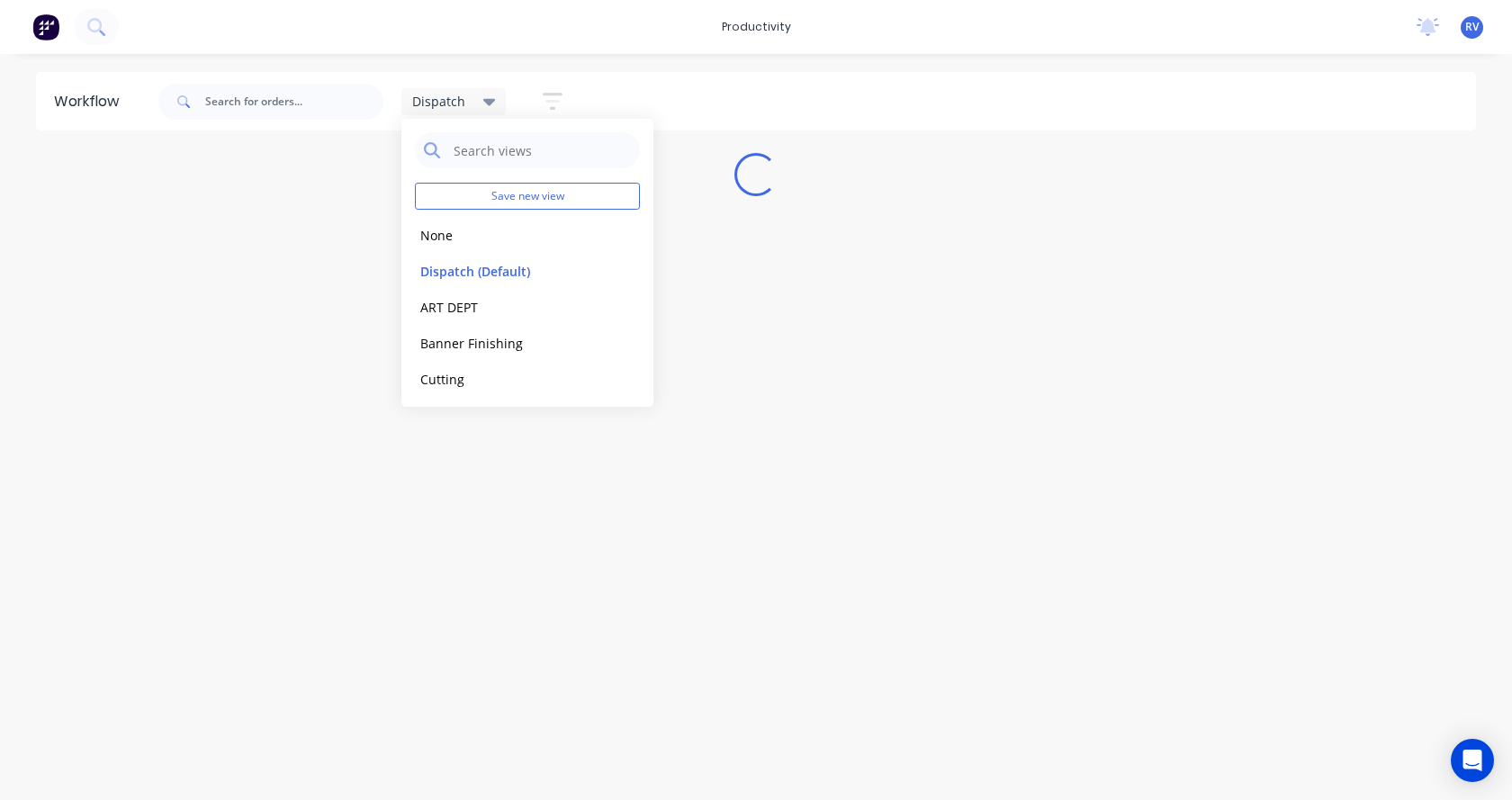
click at [392, 494] on div "Workflow Dispatch Save new view None edit Dispatch (Default) edit ART DEPT edit…" at bounding box center [756, 419] width 1512 height 693
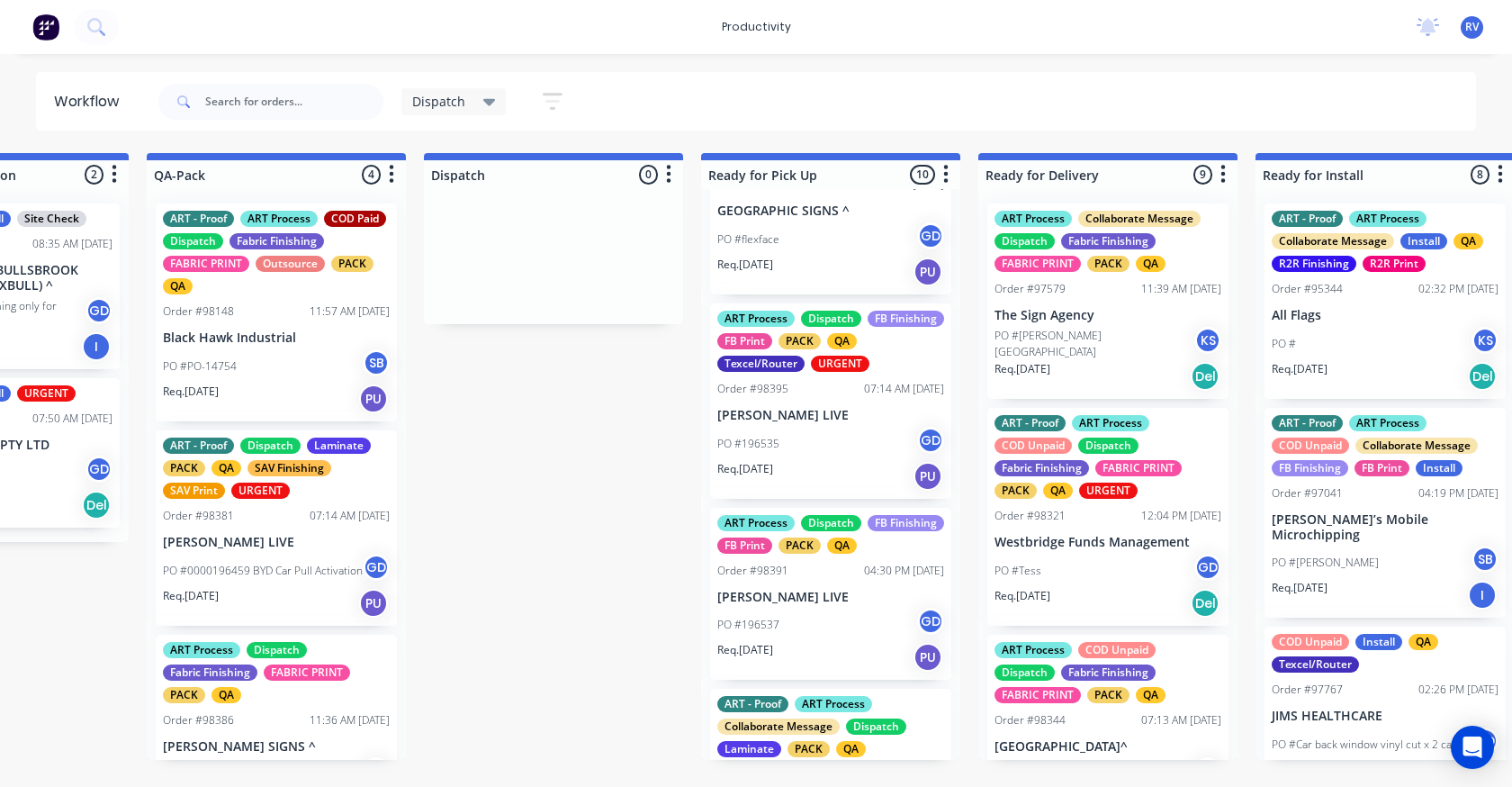
scroll to position [1576, 0]
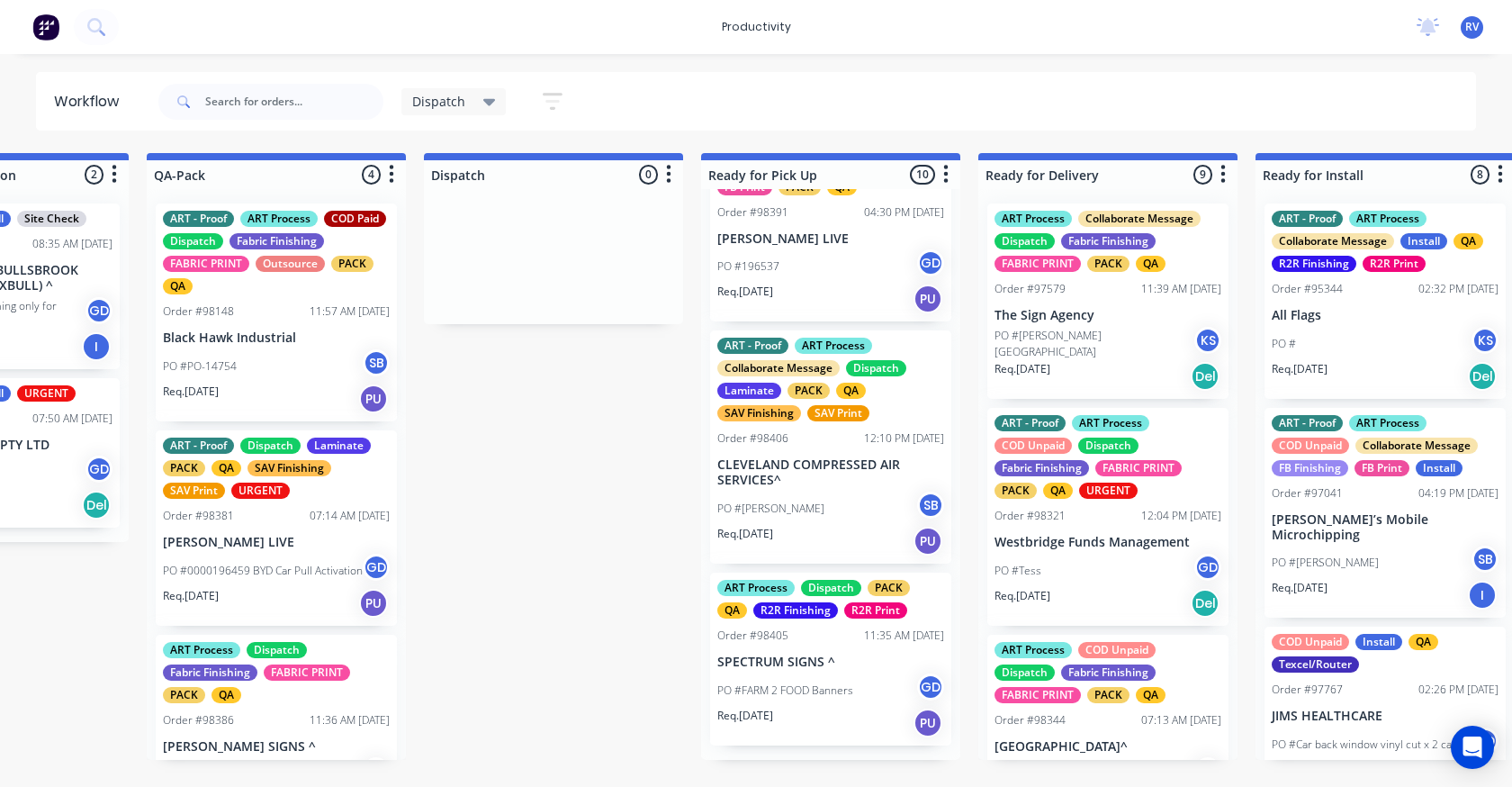
click at [1148, 717] on div "07:13 AM [DATE]" at bounding box center [1181, 720] width 80 height 16
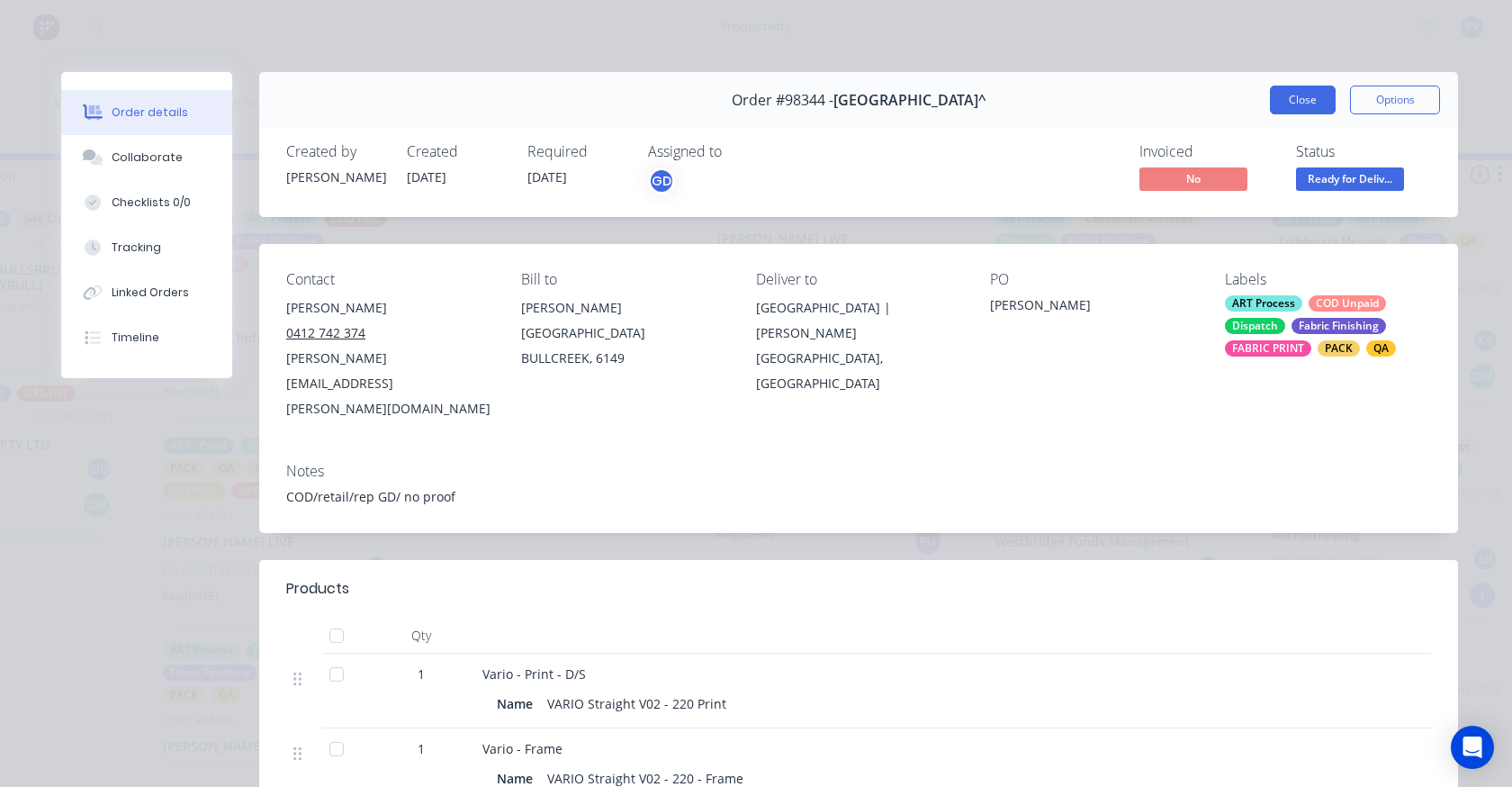
click at [1277, 91] on button "Close" at bounding box center [1303, 100] width 66 height 29
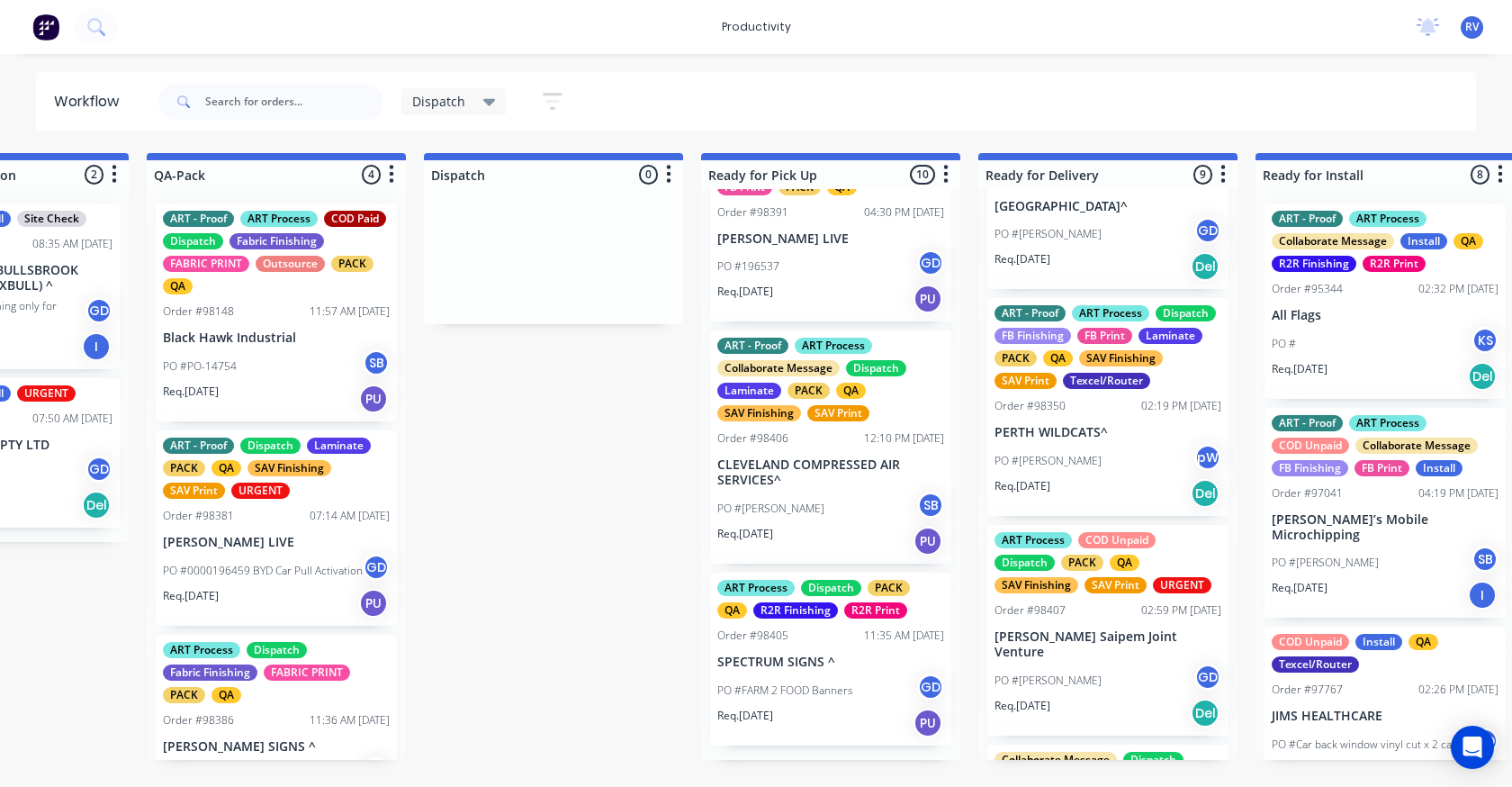
scroll to position [631, 0]
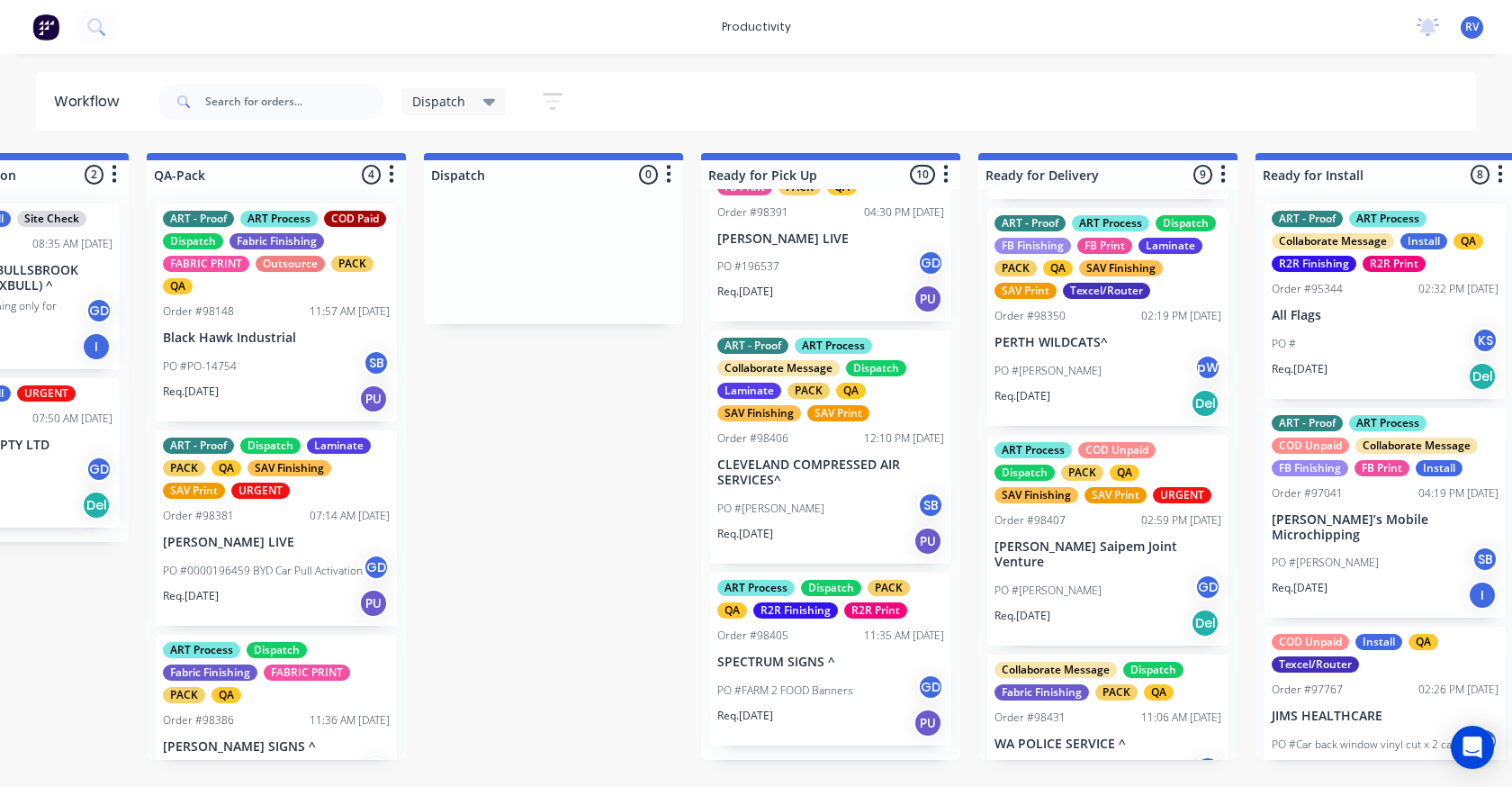
click at [1088, 419] on div "Req. [DATE] Del" at bounding box center [1107, 403] width 227 height 31
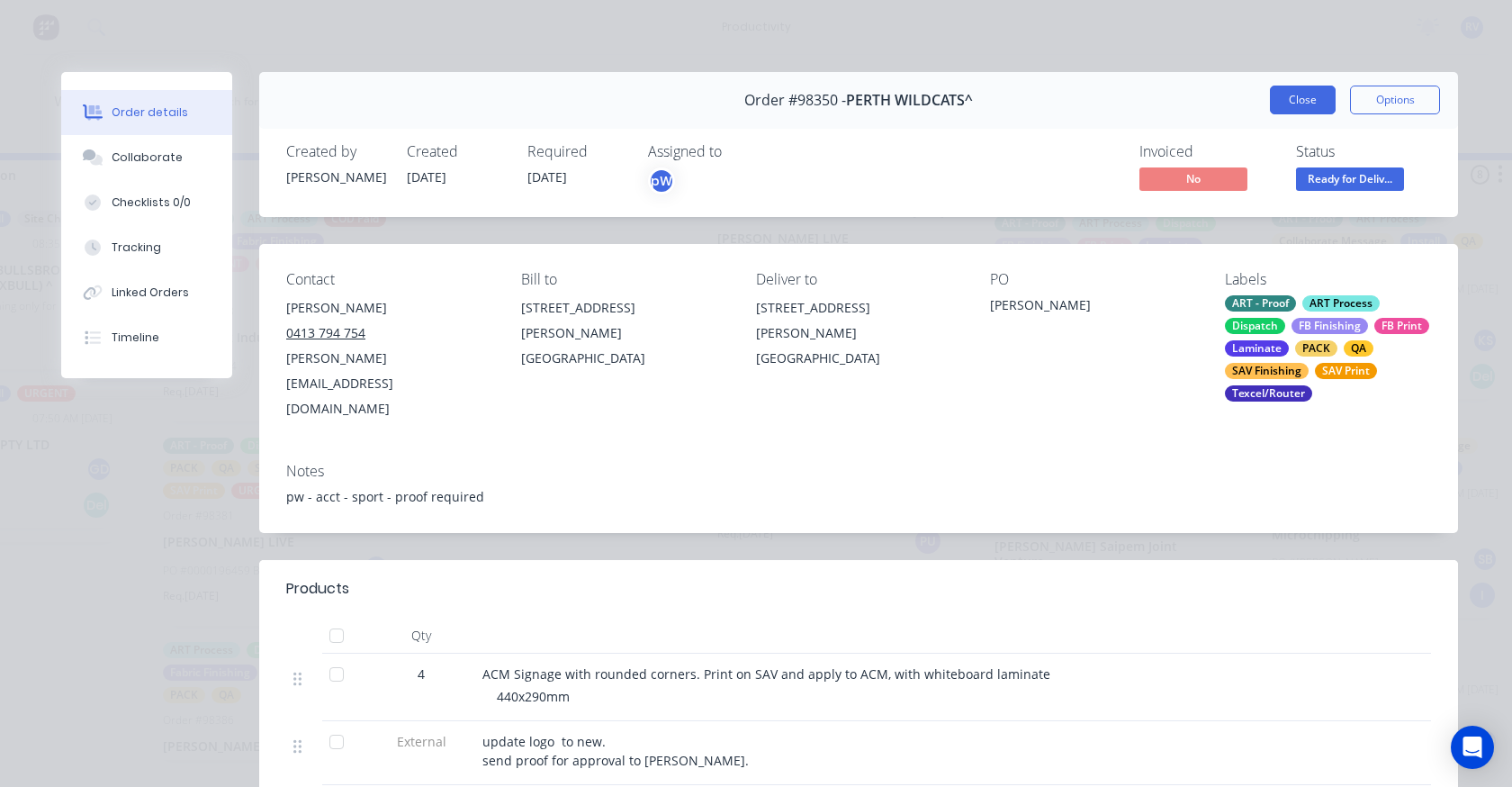
click at [1282, 101] on button "Close" at bounding box center [1303, 100] width 66 height 29
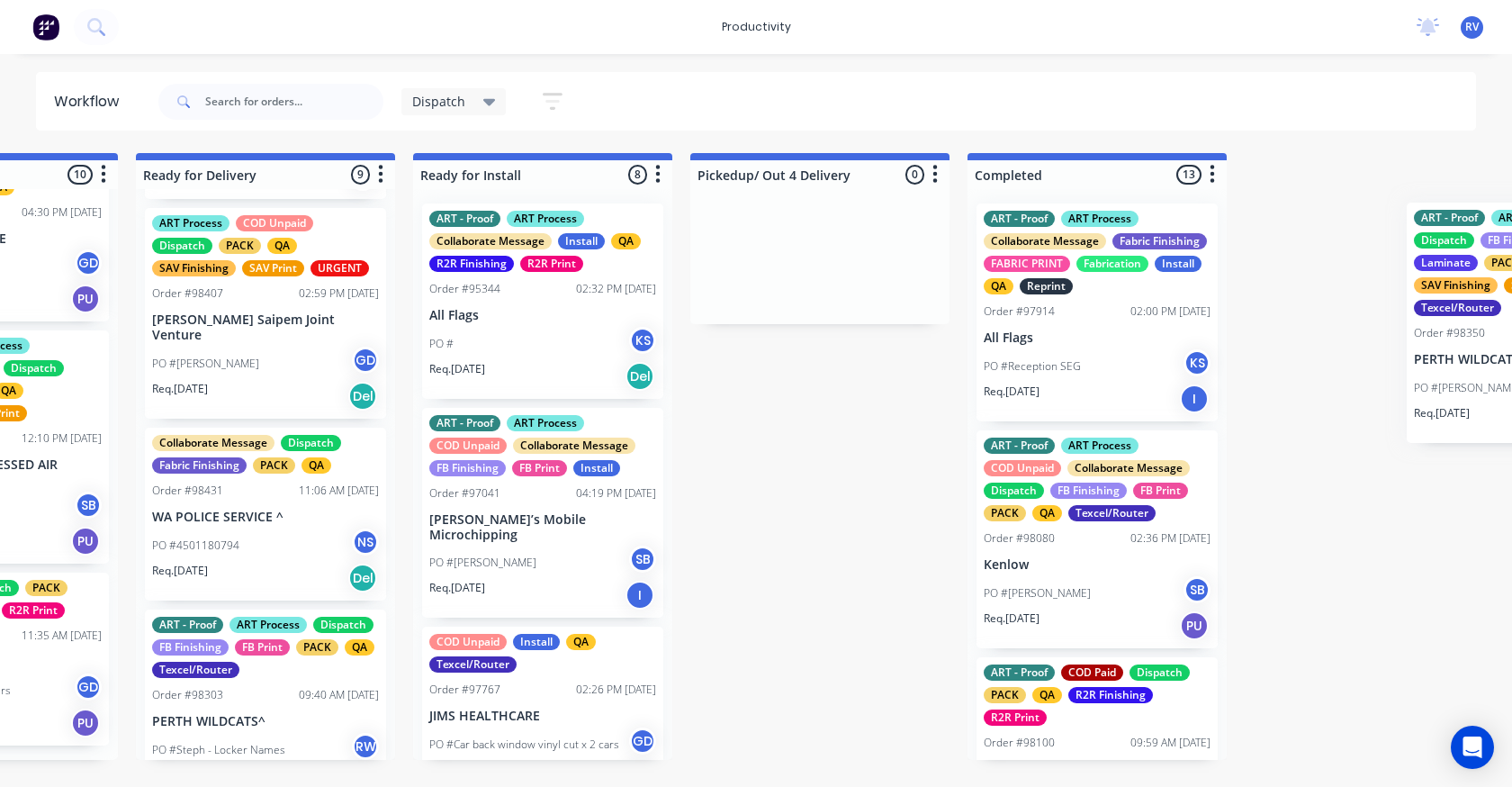
scroll to position [0, 1919]
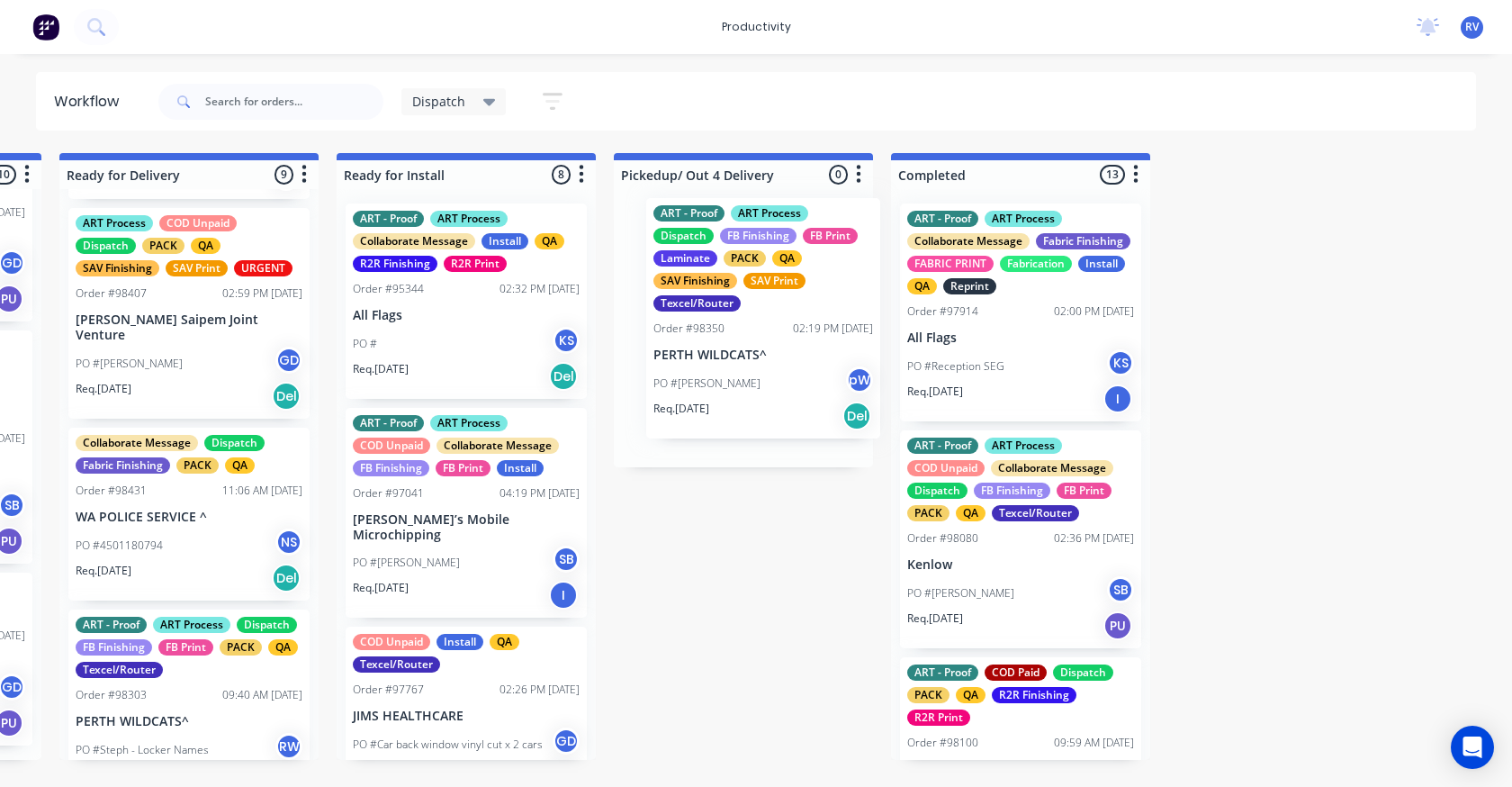
drag, startPoint x: 1049, startPoint y: 386, endPoint x: 725, endPoint y: 362, distance: 324.9
click at [713, 373] on div "Submitted 12 Sort By Created date Required date Order number Customer name Most…" at bounding box center [1524, 457] width 6916 height 607
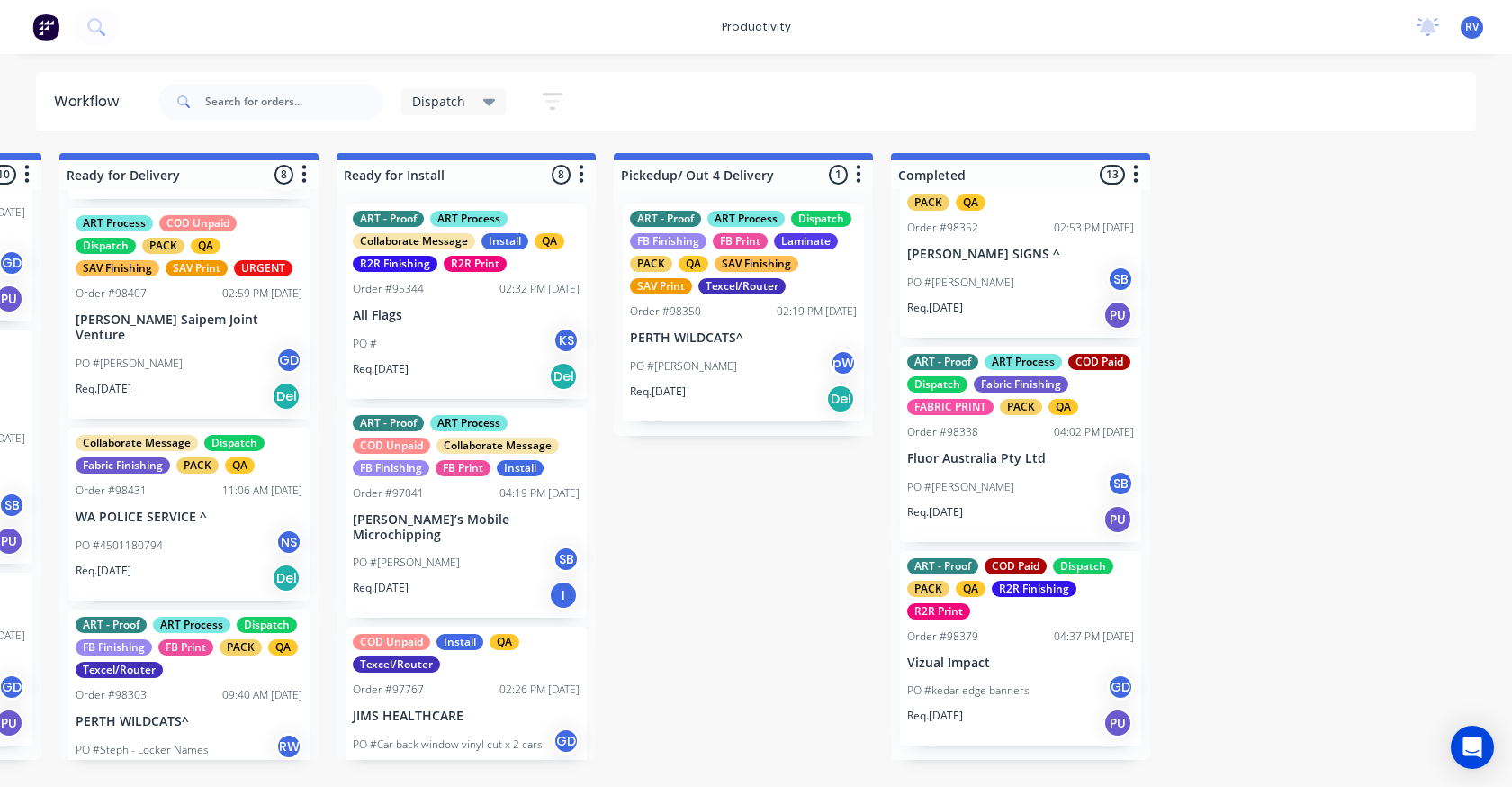
scroll to position [2292, 0]
click at [767, 342] on p "PERTH WILDCATS^" at bounding box center [743, 338] width 227 height 15
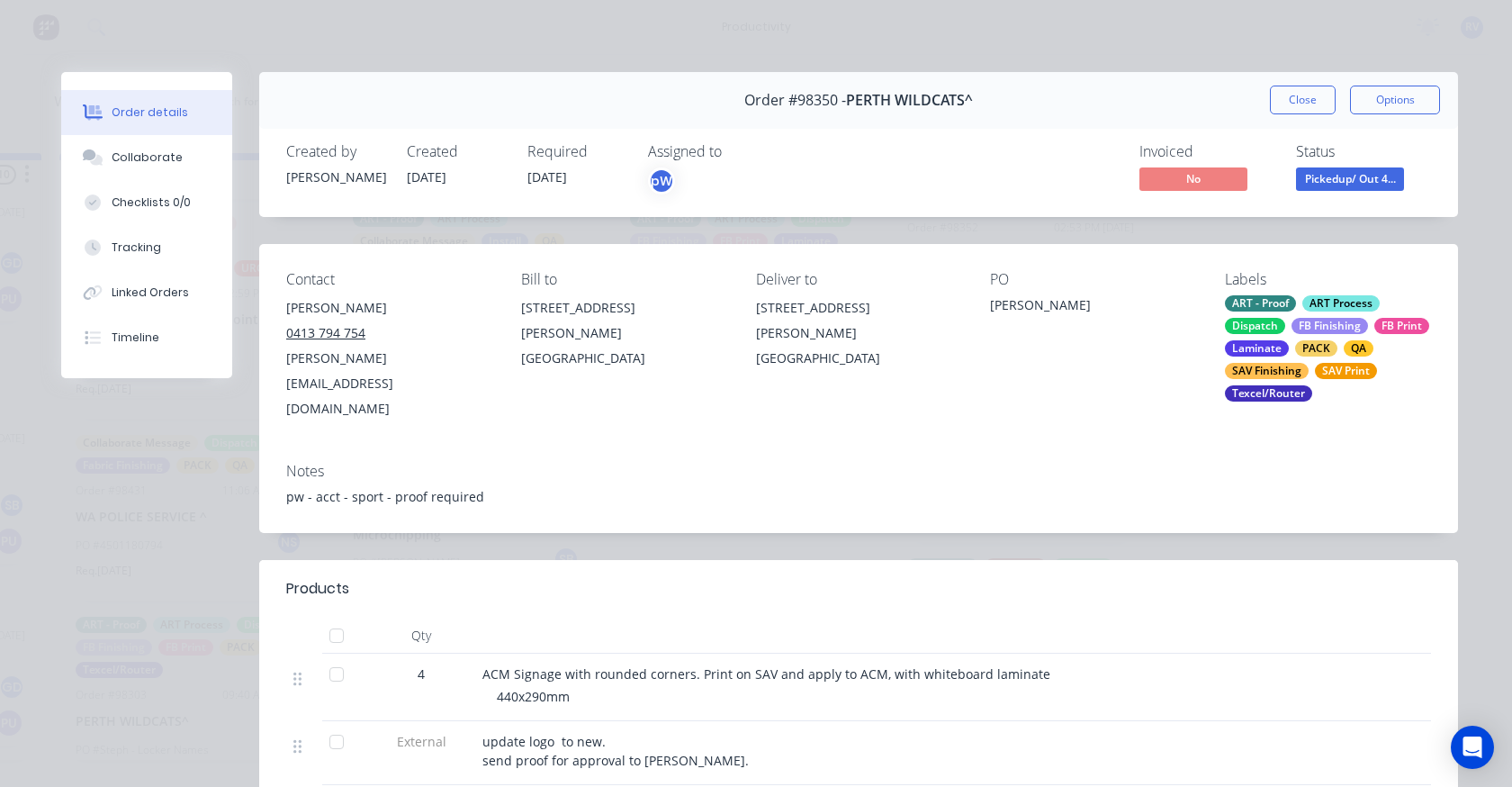
click at [1281, 101] on button "Close" at bounding box center [1303, 100] width 66 height 29
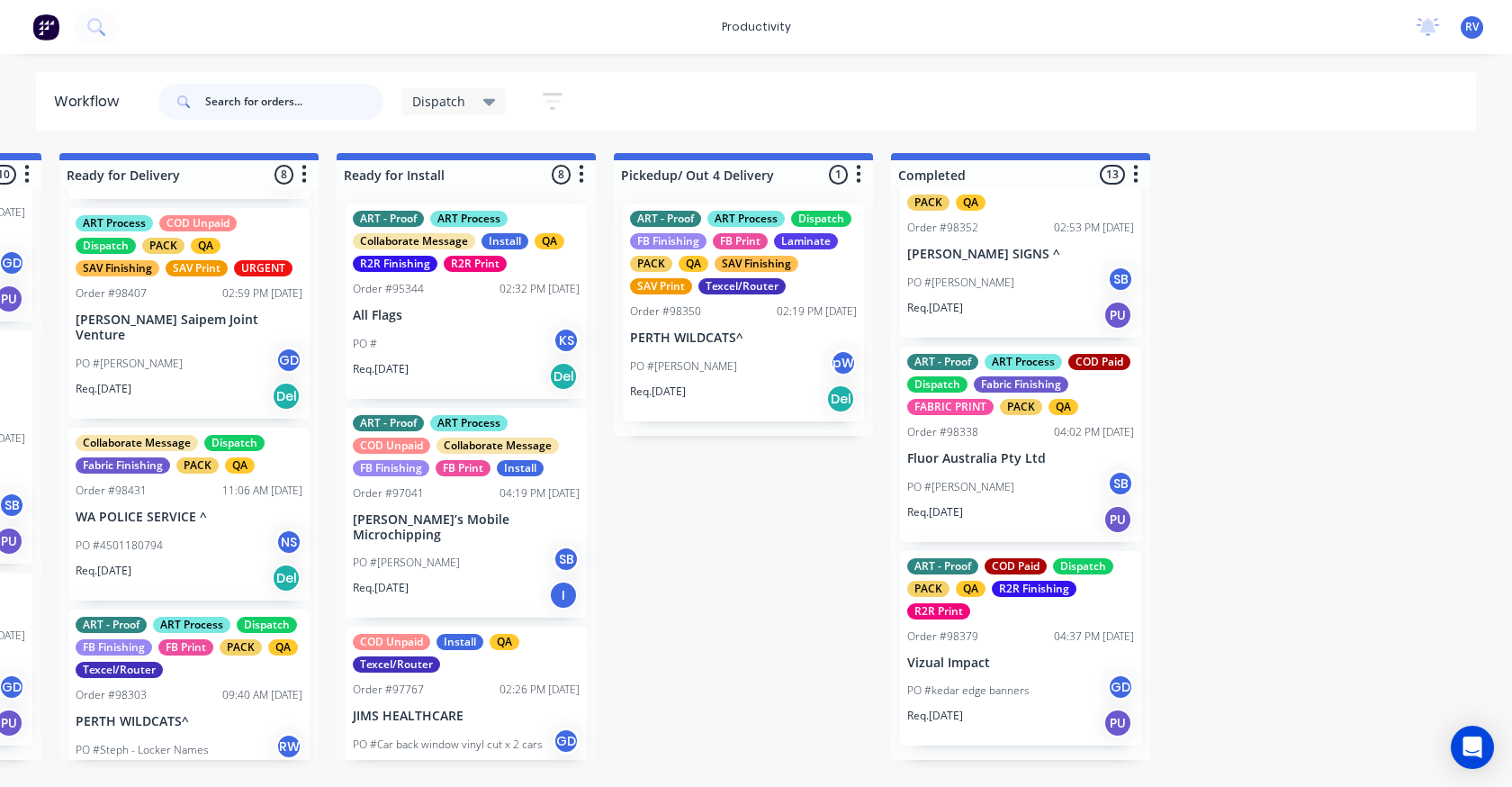
click at [261, 103] on input "text" at bounding box center [294, 102] width 178 height 36
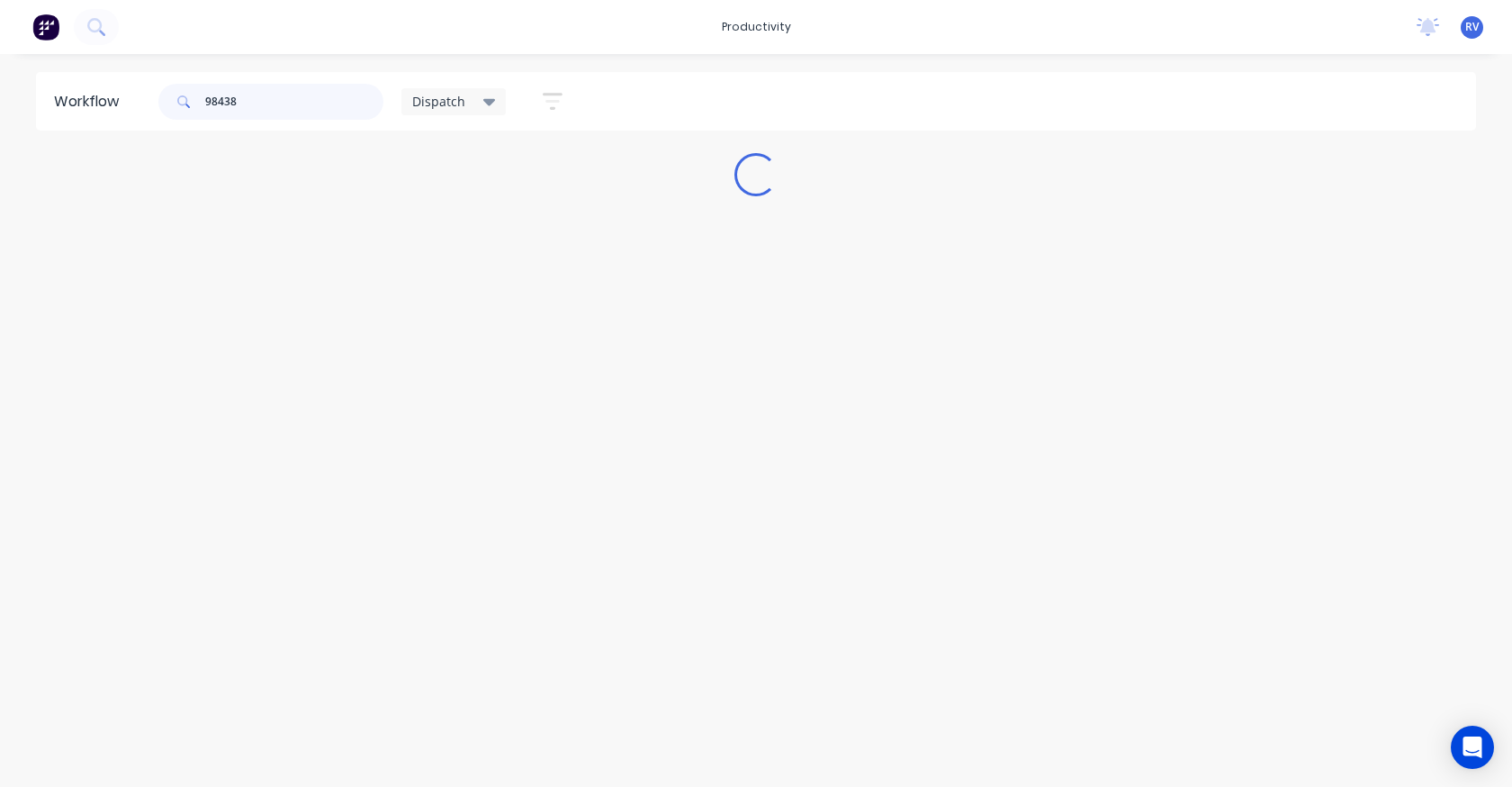
scroll to position [0, 0]
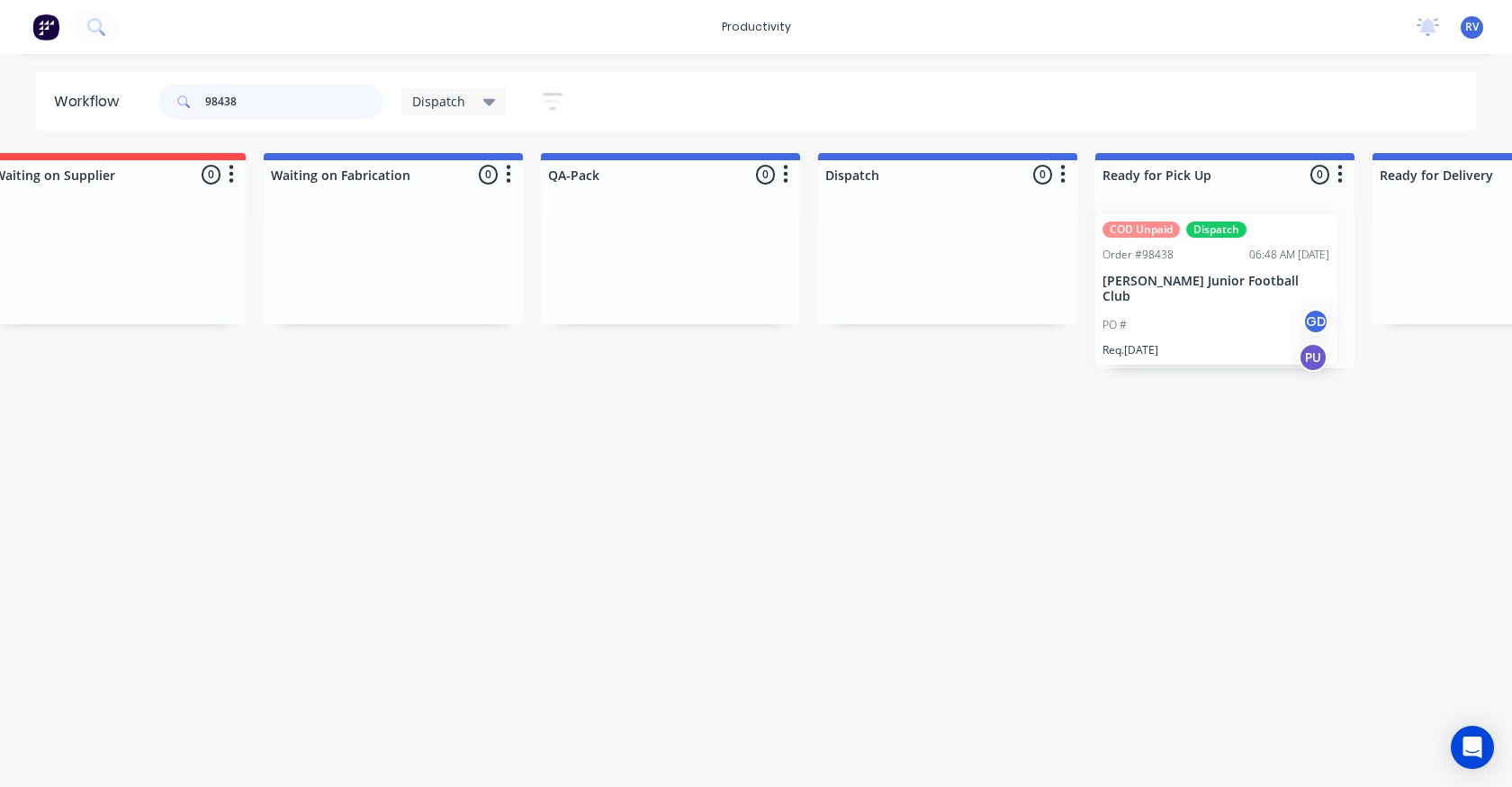
drag, startPoint x: 139, startPoint y: 302, endPoint x: 1189, endPoint y: 306, distance: 1050.0
type input "98438"
click at [435, 114] on div "Dispatch" at bounding box center [454, 102] width 105 height 27
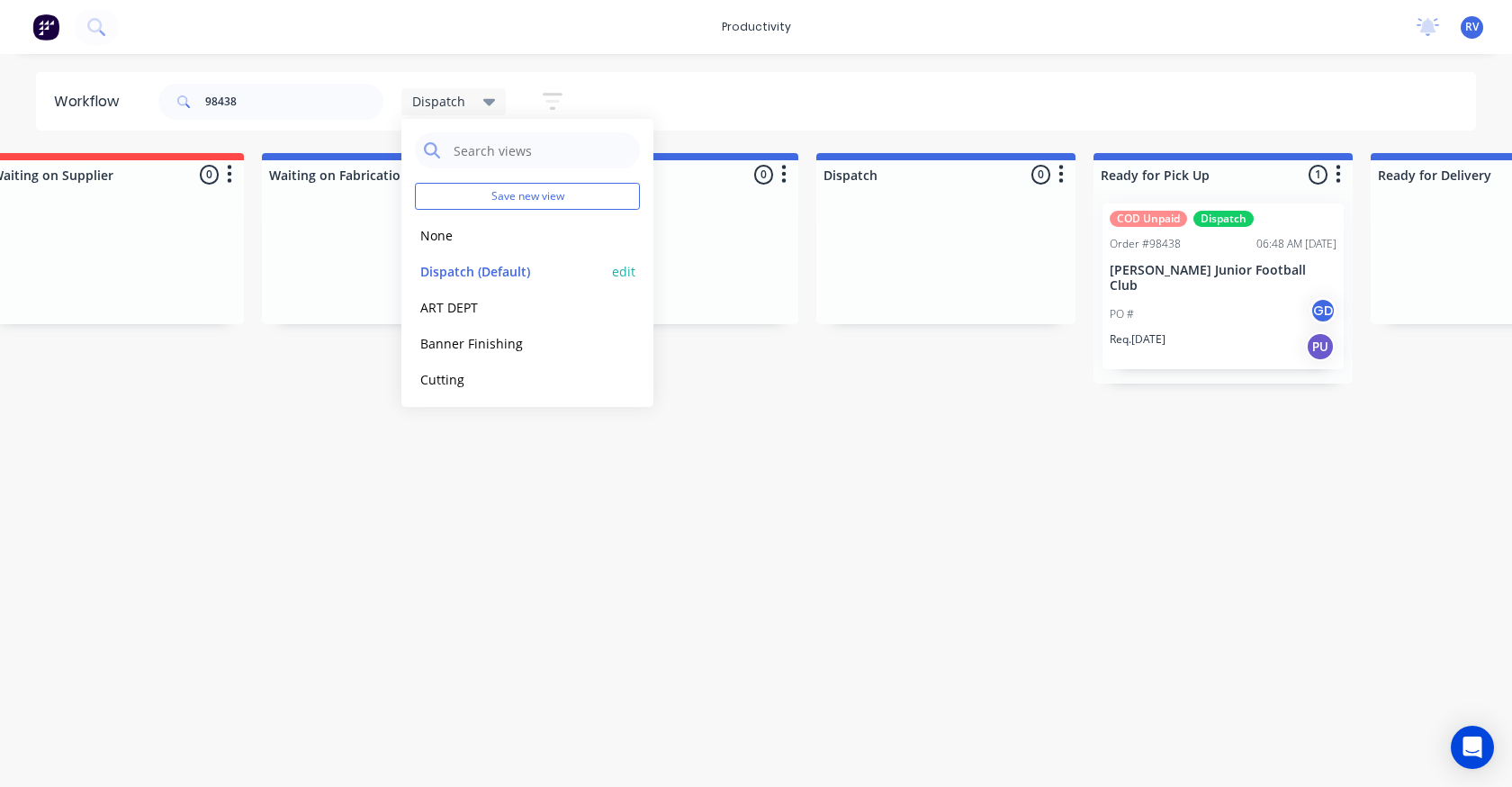
click at [478, 262] on button "Dispatch (Default)" at bounding box center [511, 271] width 192 height 21
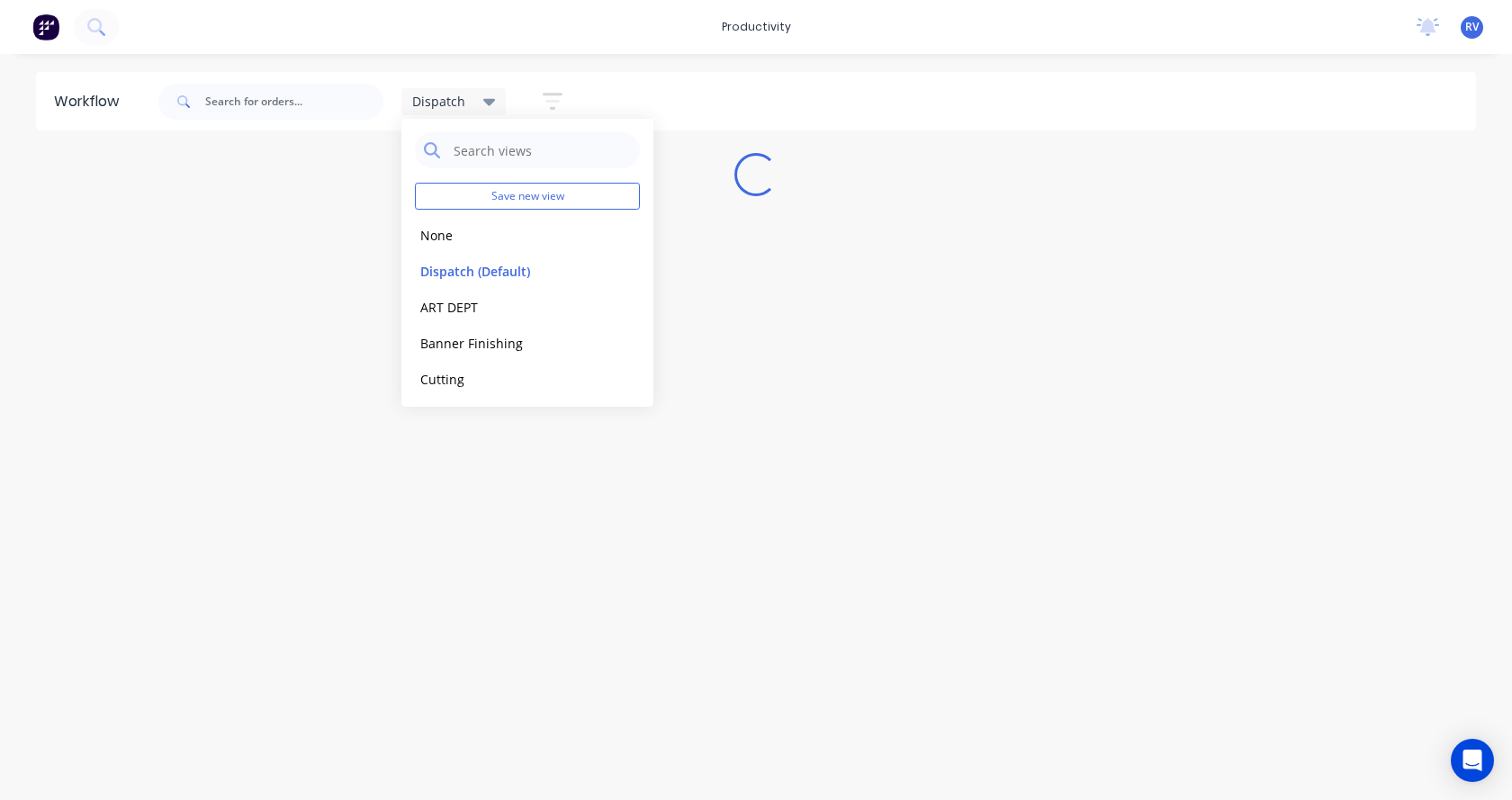
click at [456, 458] on div "Workflow Dispatch Save new view None edit Dispatch (Default) edit ART DEPT edit…" at bounding box center [756, 419] width 1512 height 693
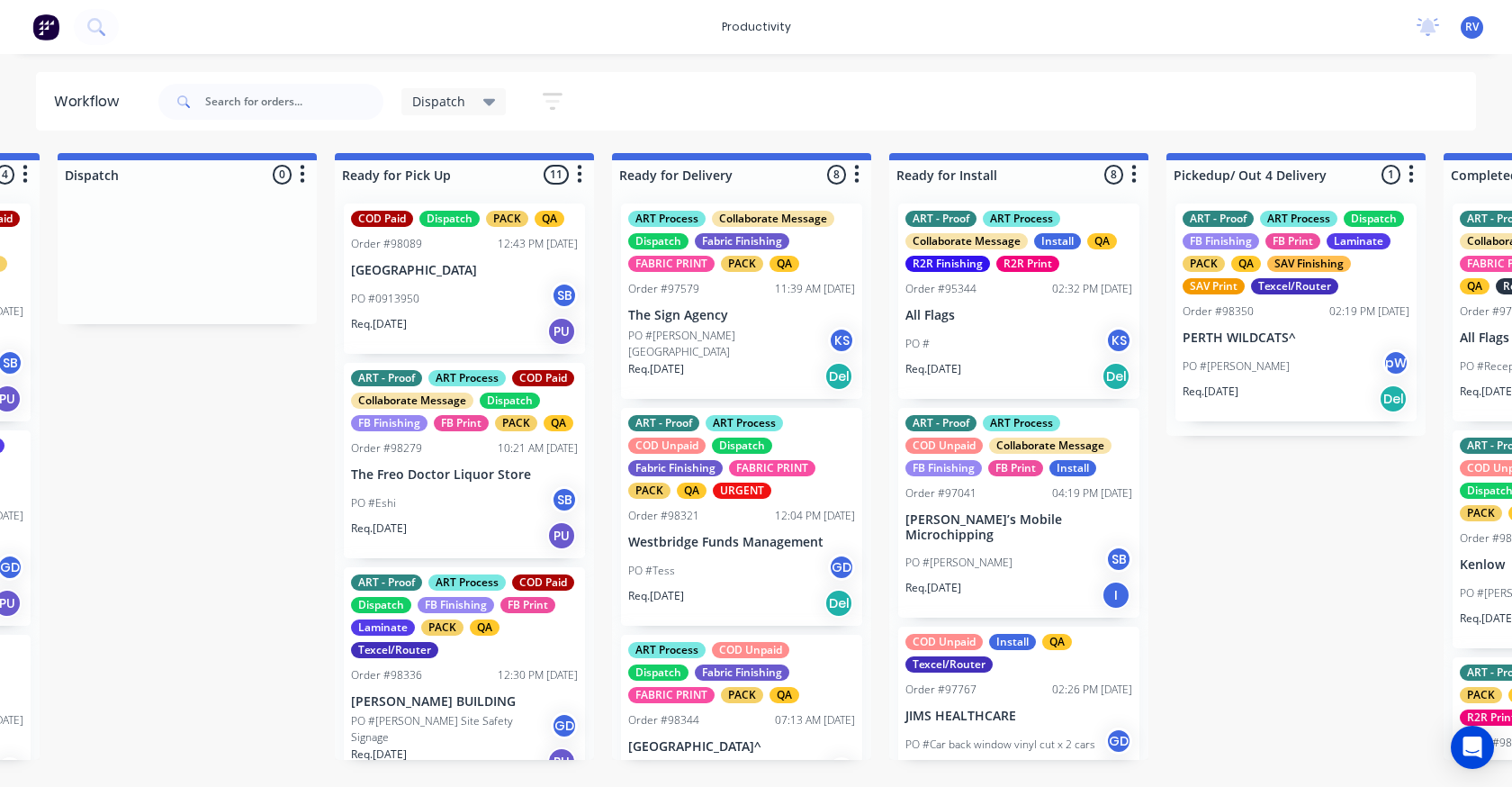
scroll to position [631, 0]
